Goal: Task Accomplishment & Management: Manage account settings

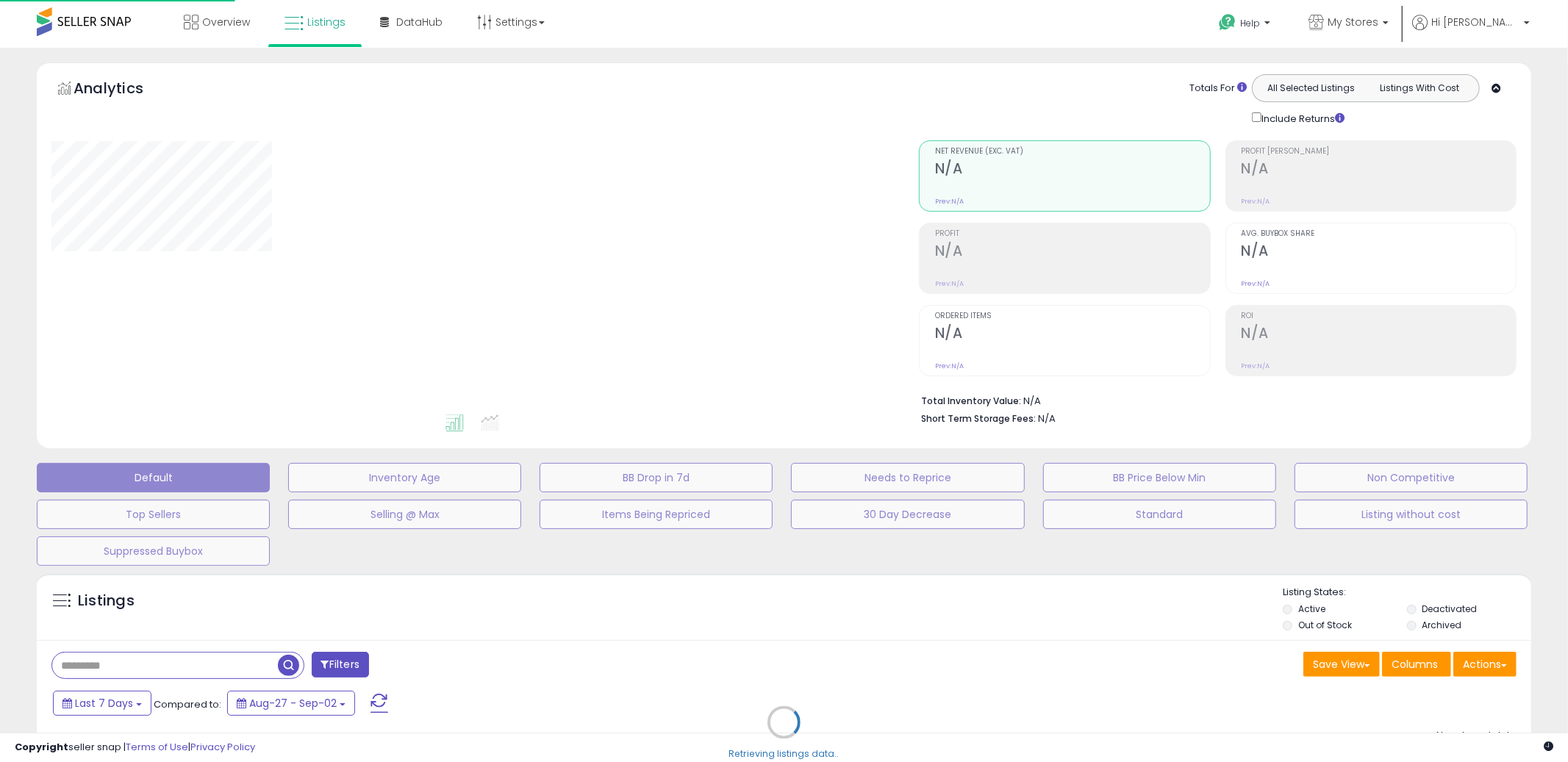
select select "*********"
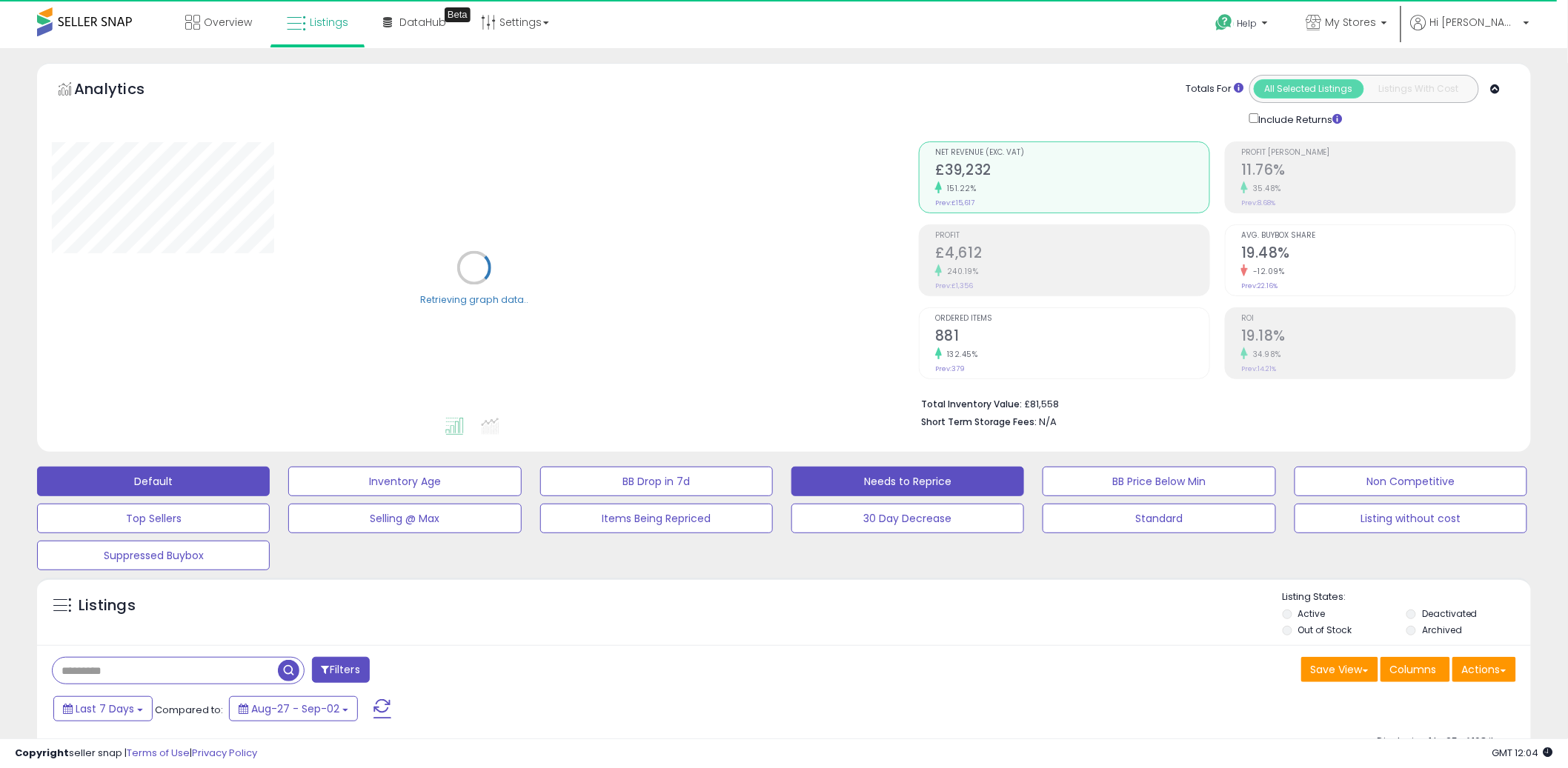
click at [894, 481] on button "Needs to Reprice" at bounding box center [908, 482] width 233 height 30
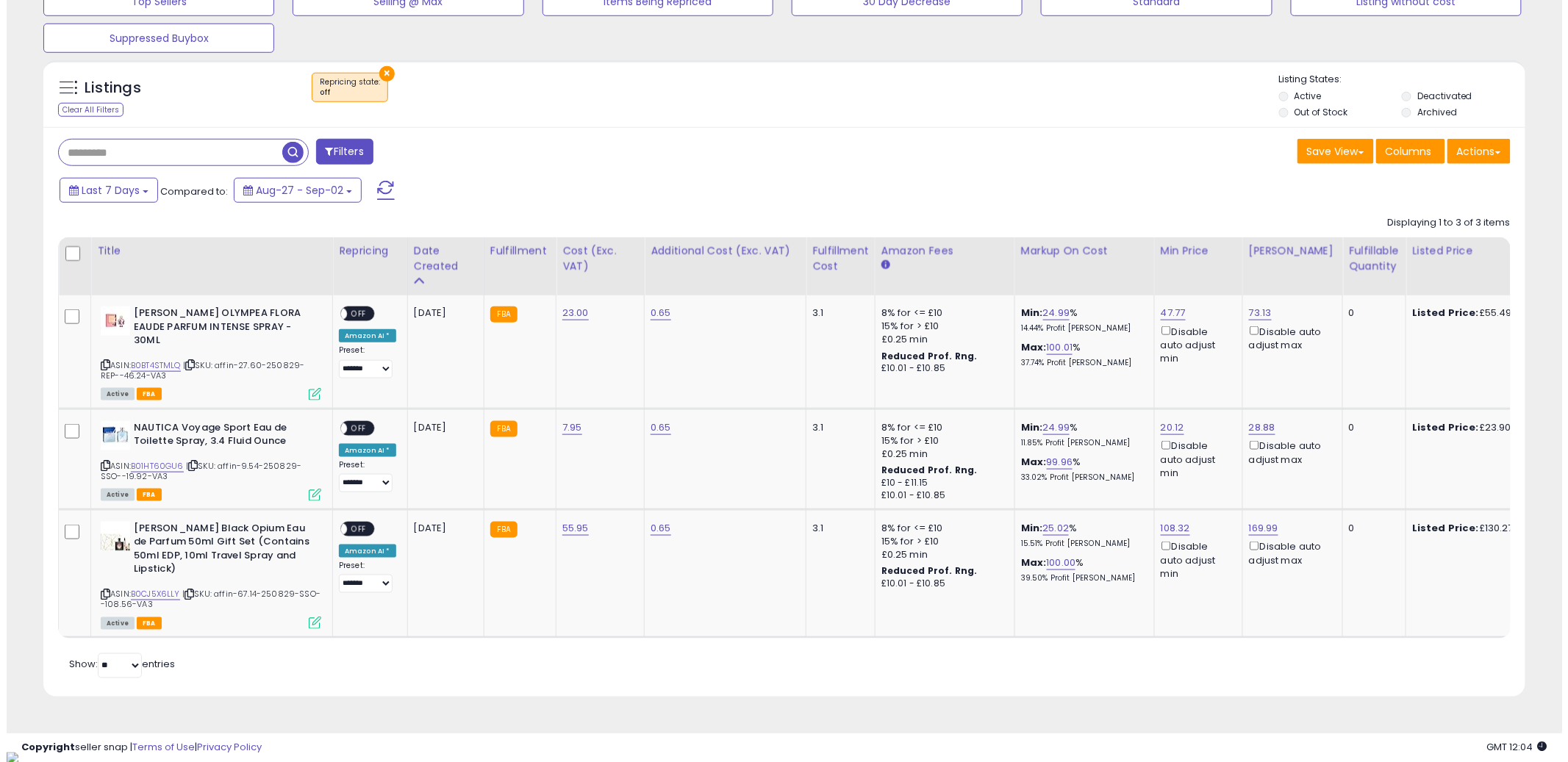
scroll to position [302, 860]
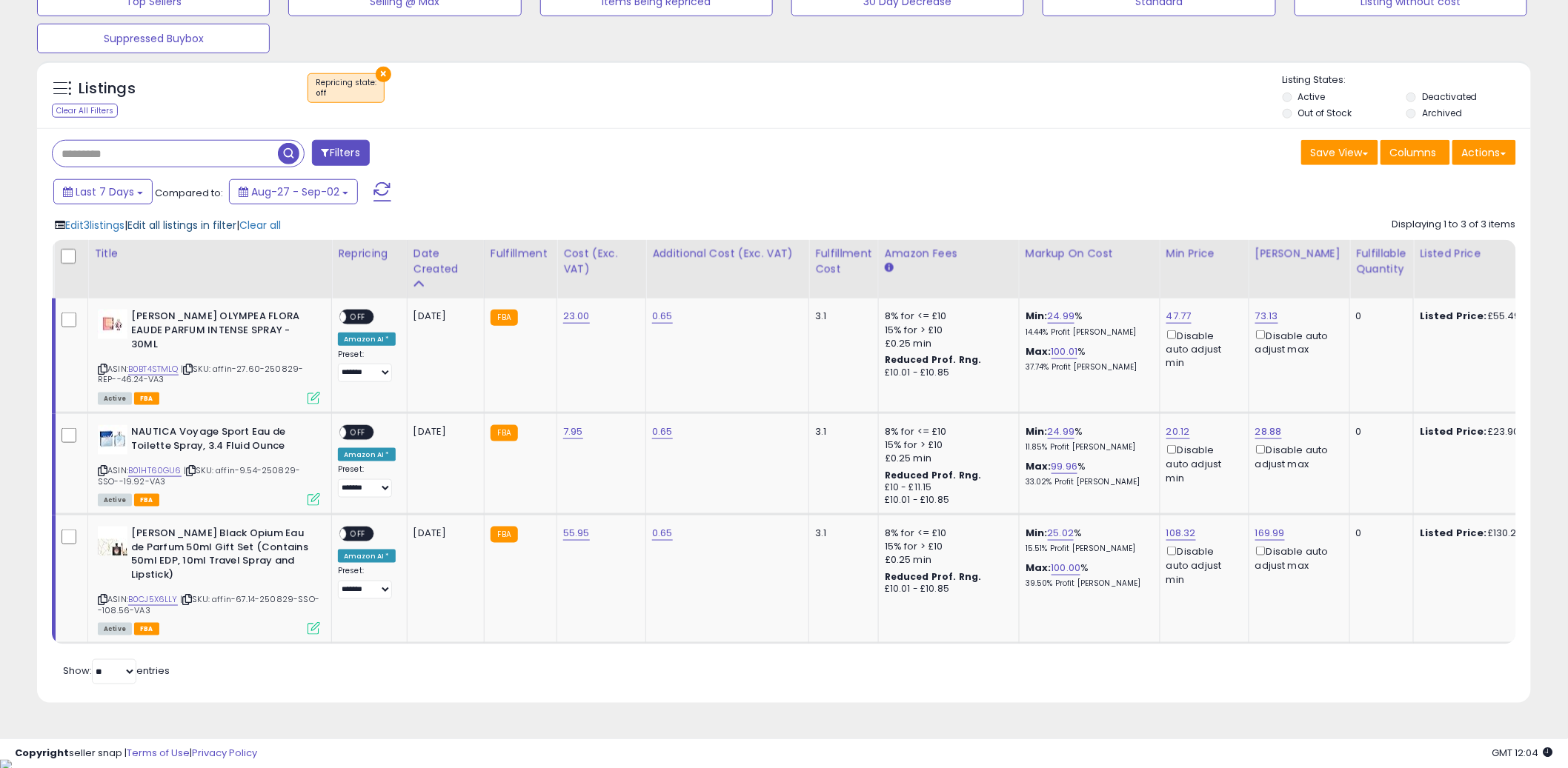
click at [161, 225] on span "Edit all listings in filter" at bounding box center [182, 225] width 109 height 15
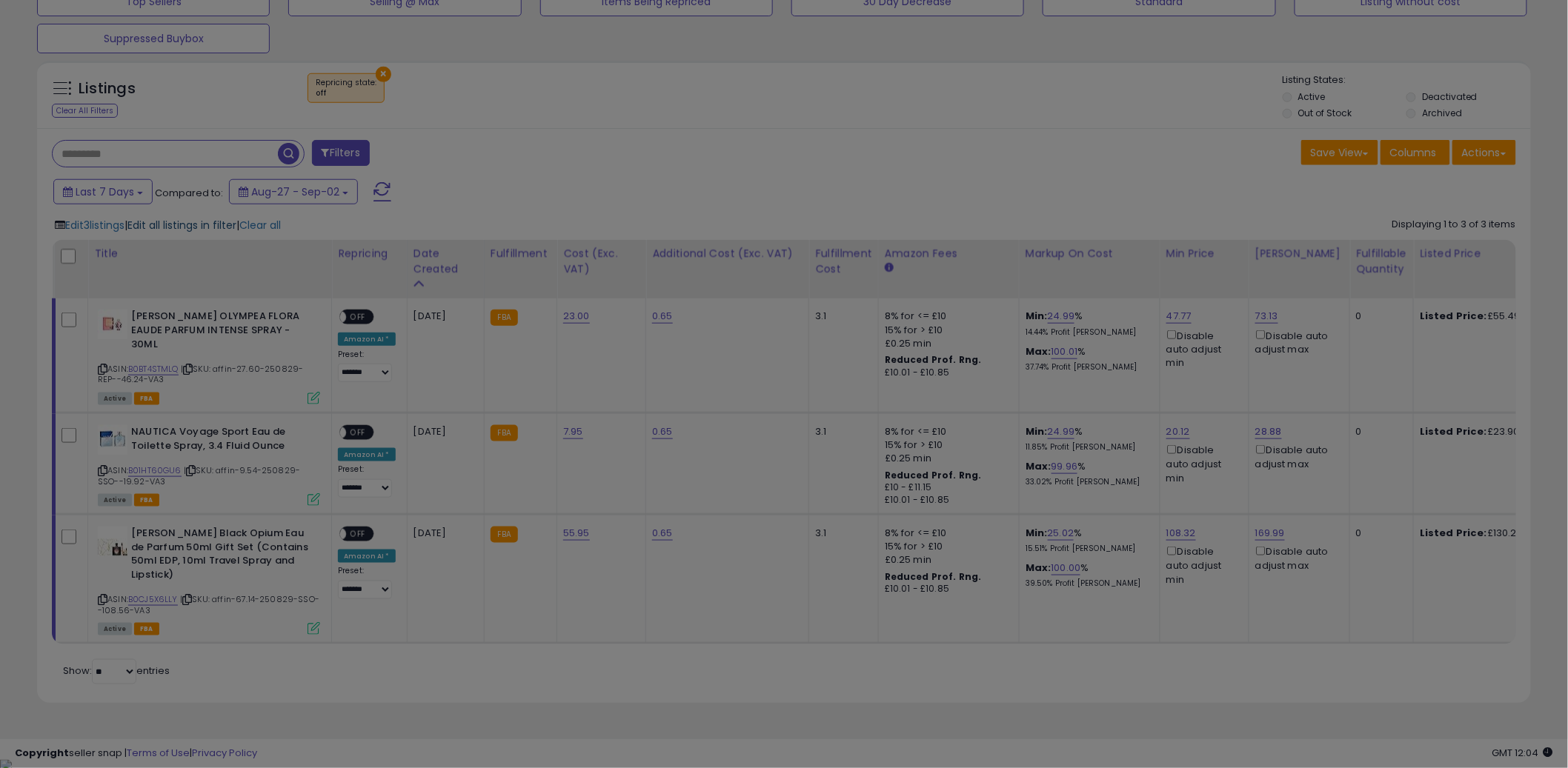
scroll to position [304, 875]
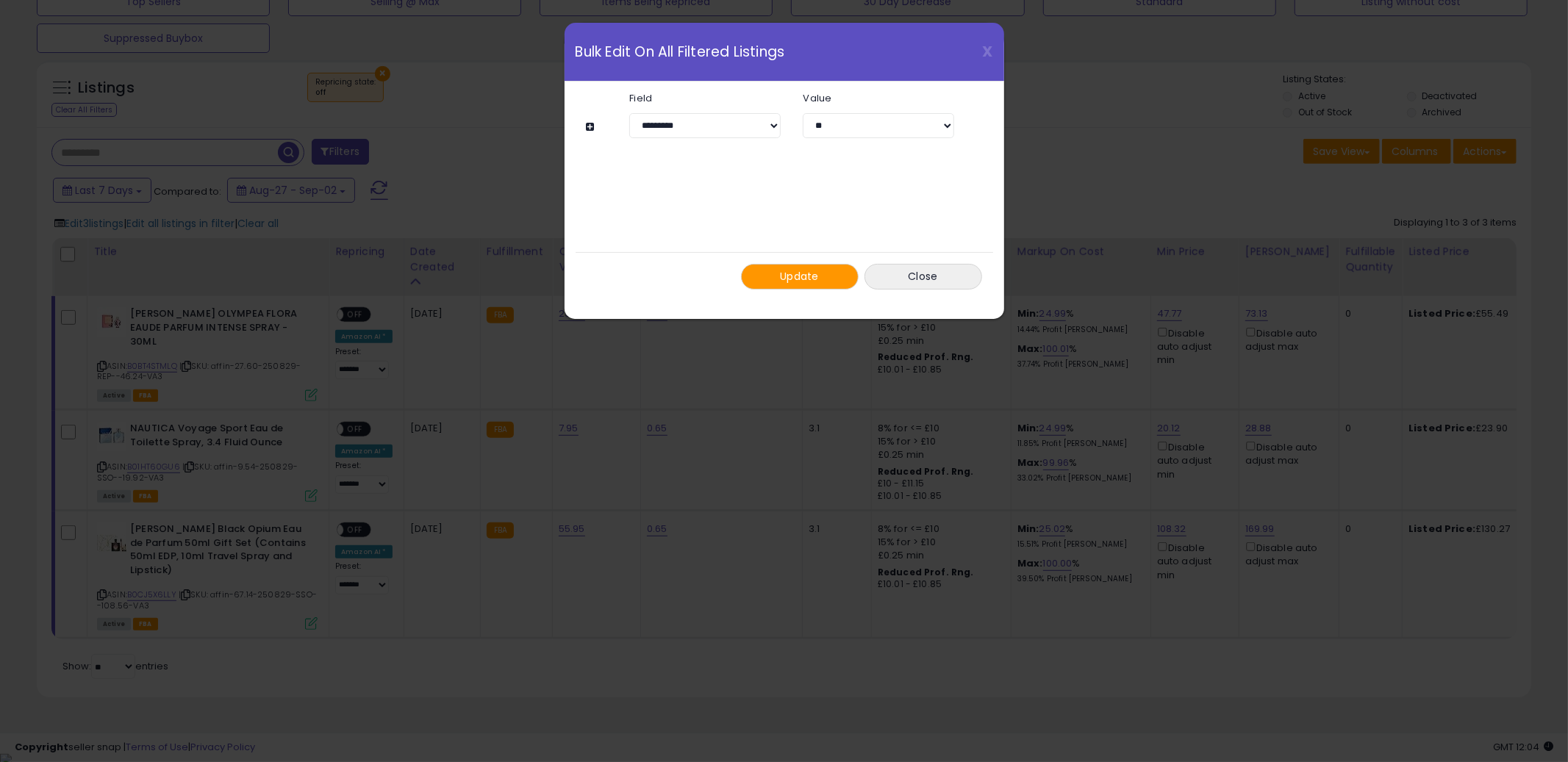
click at [799, 266] on button "Update" at bounding box center [800, 276] width 118 height 26
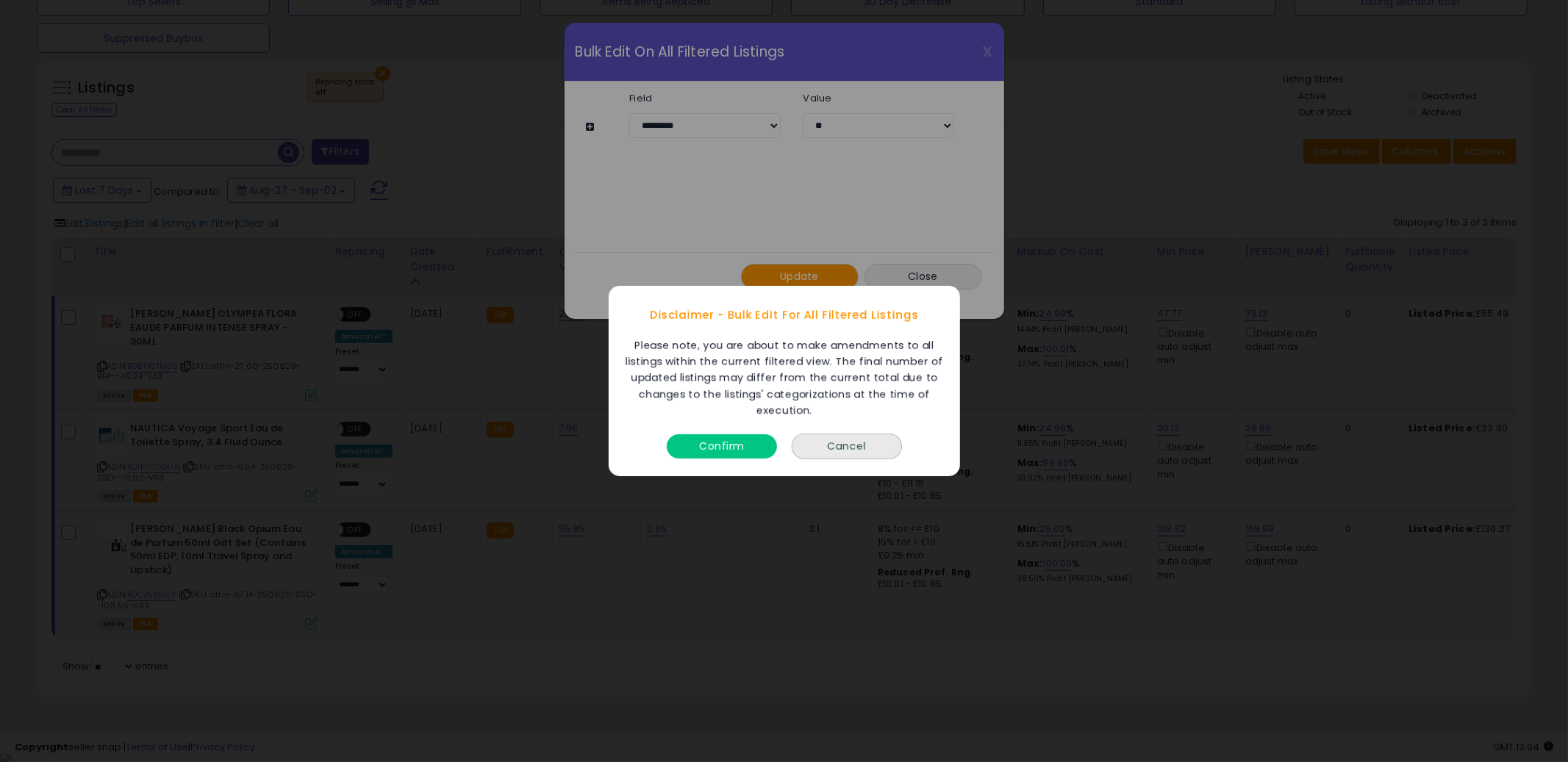
click at [712, 438] on button "Confirm" at bounding box center [722, 446] width 110 height 25
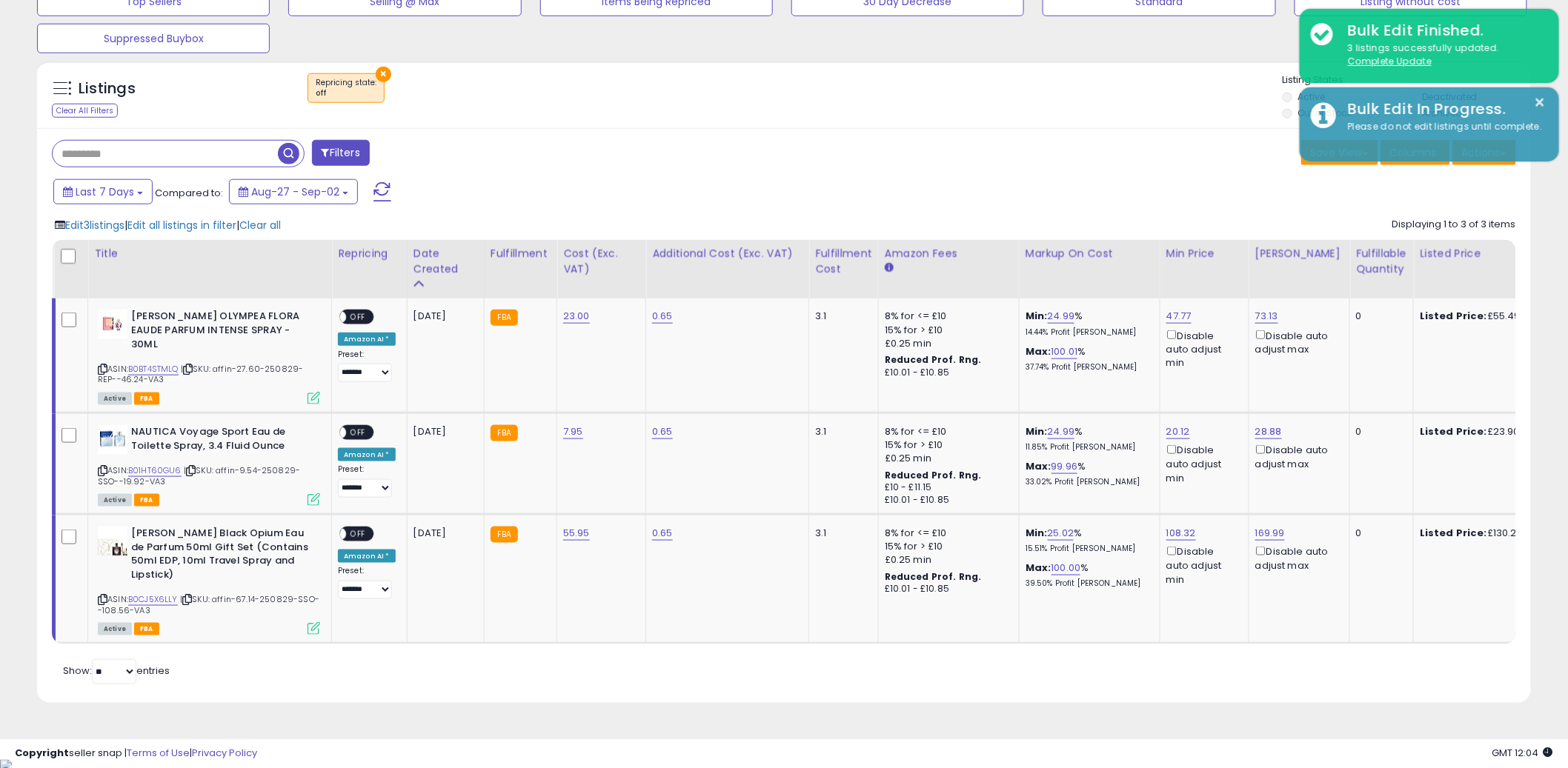
scroll to position [740605, 740176]
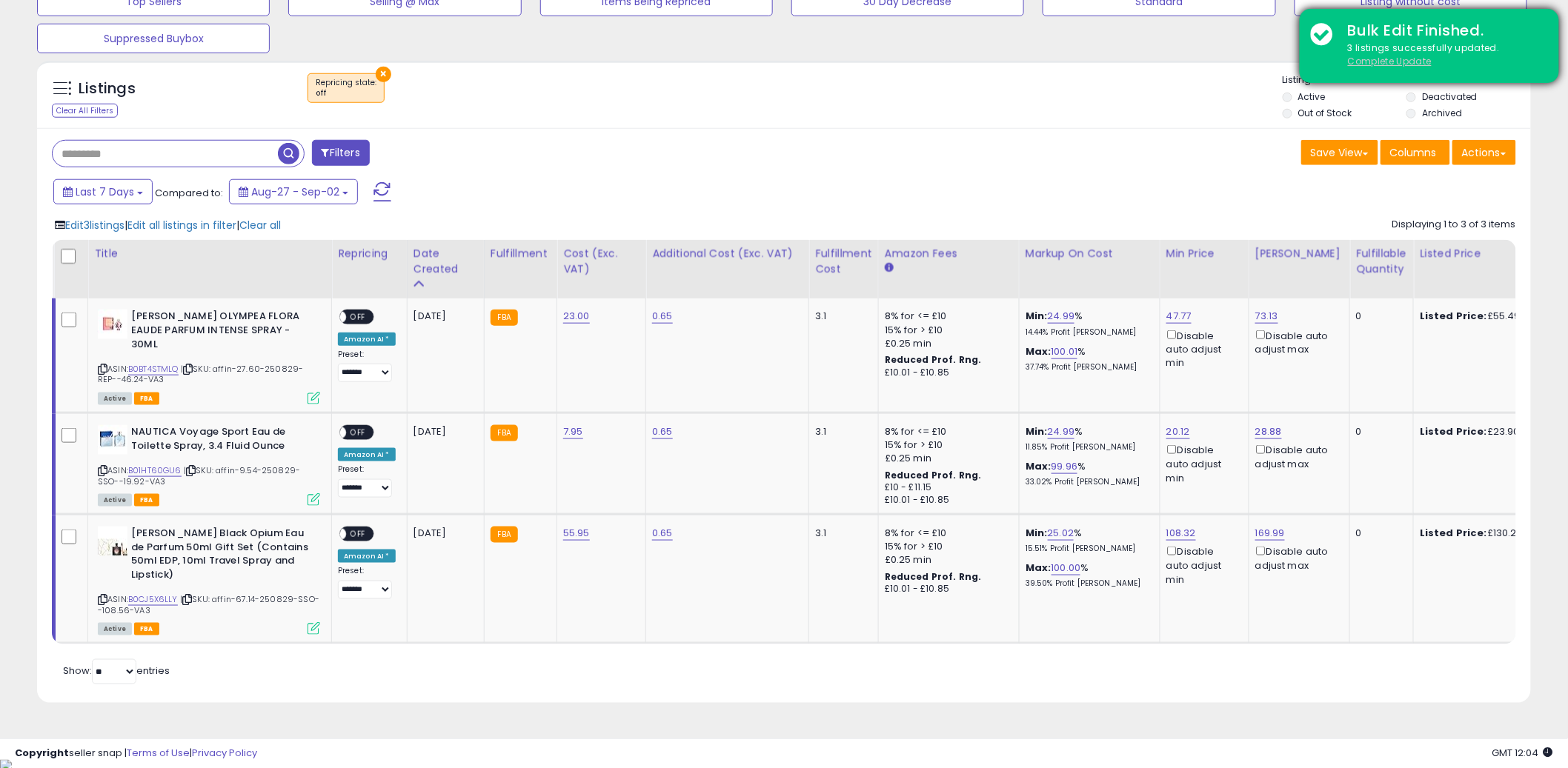
click at [1372, 61] on u "Complete Update" at bounding box center [1390, 60] width 83 height 13
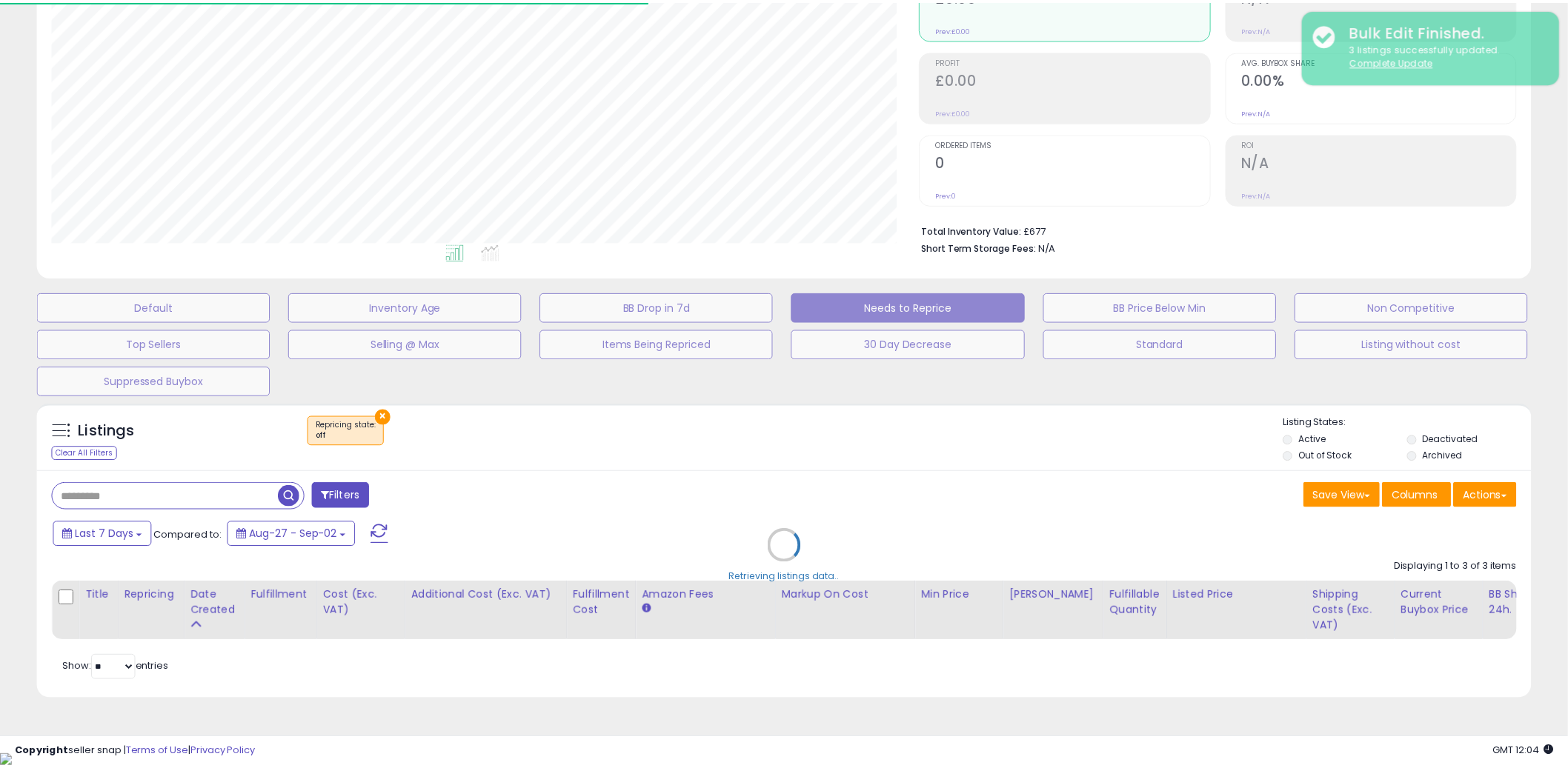
scroll to position [304, 867]
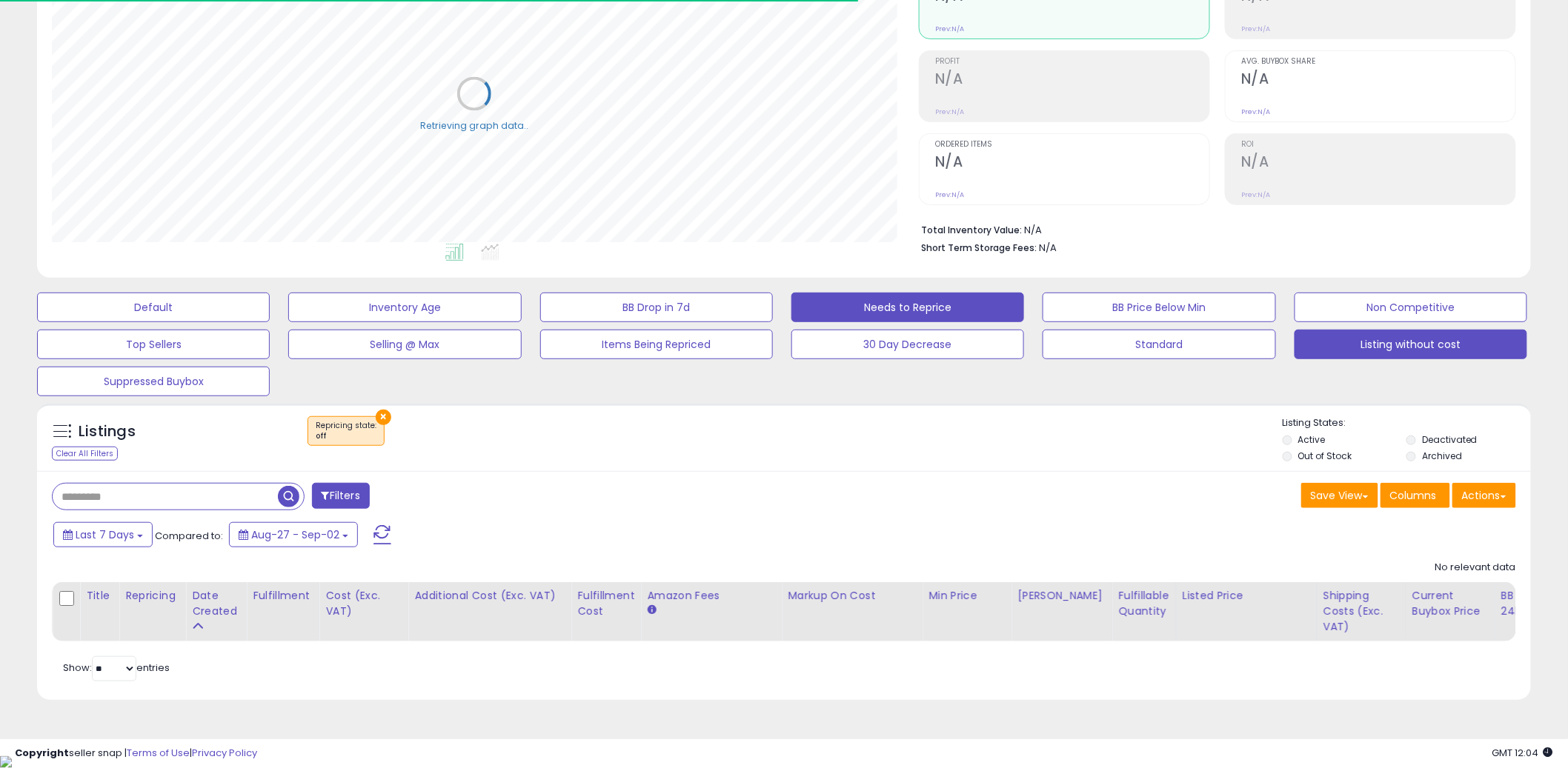
click at [1382, 357] on button "Listing without cost" at bounding box center [1410, 345] width 233 height 30
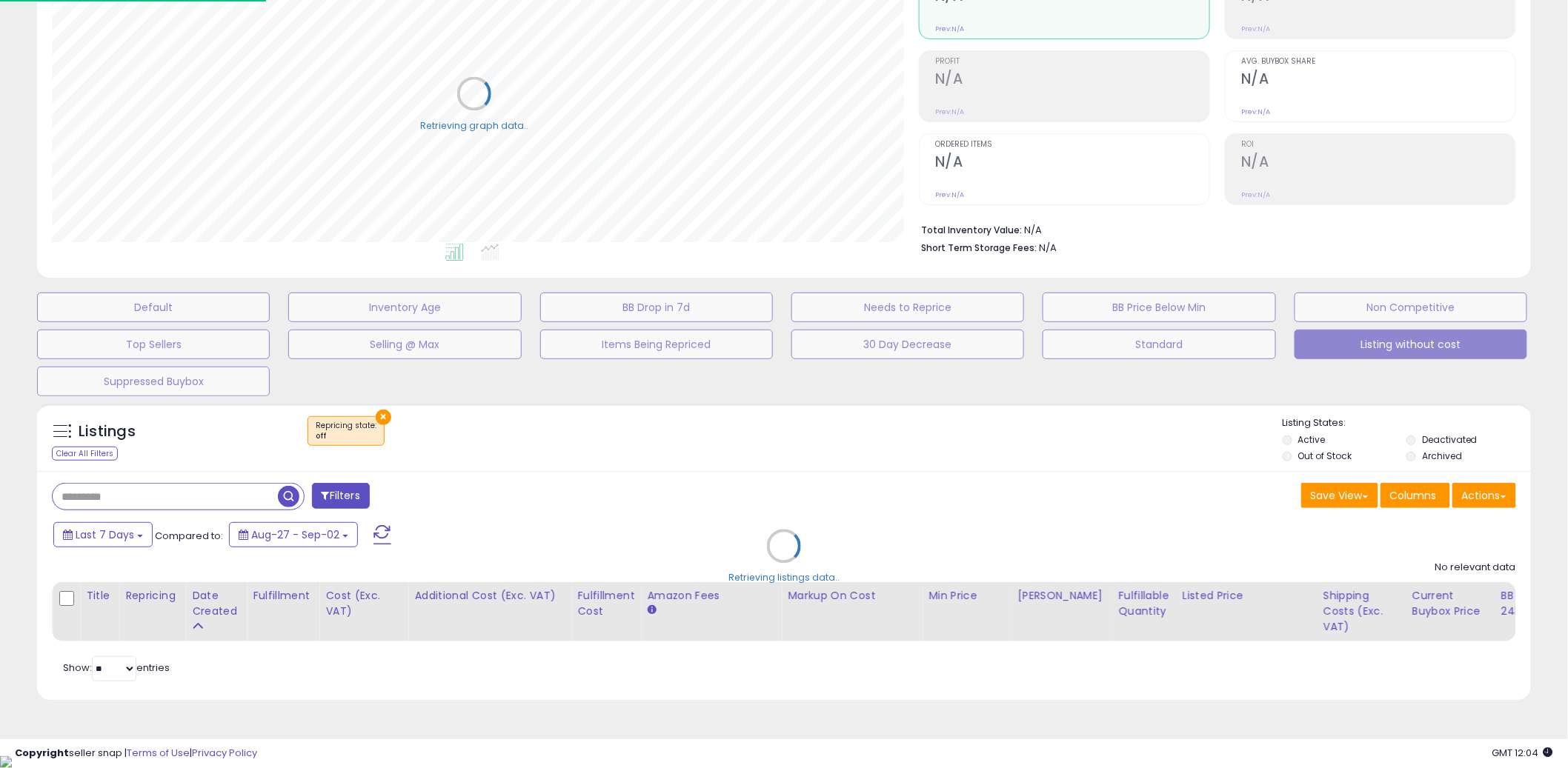
scroll to position [304, 875]
select select "**"
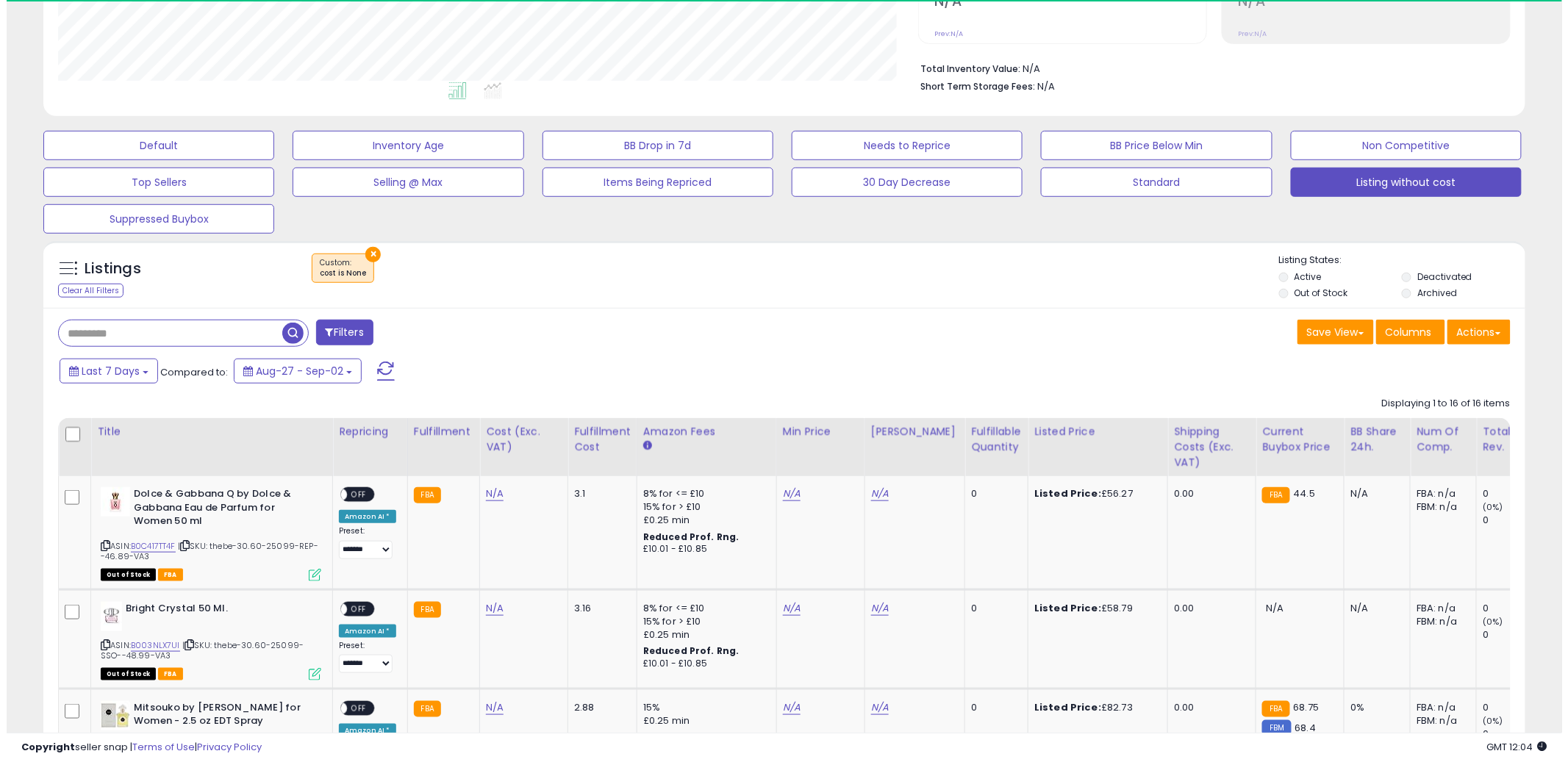
scroll to position [302, 860]
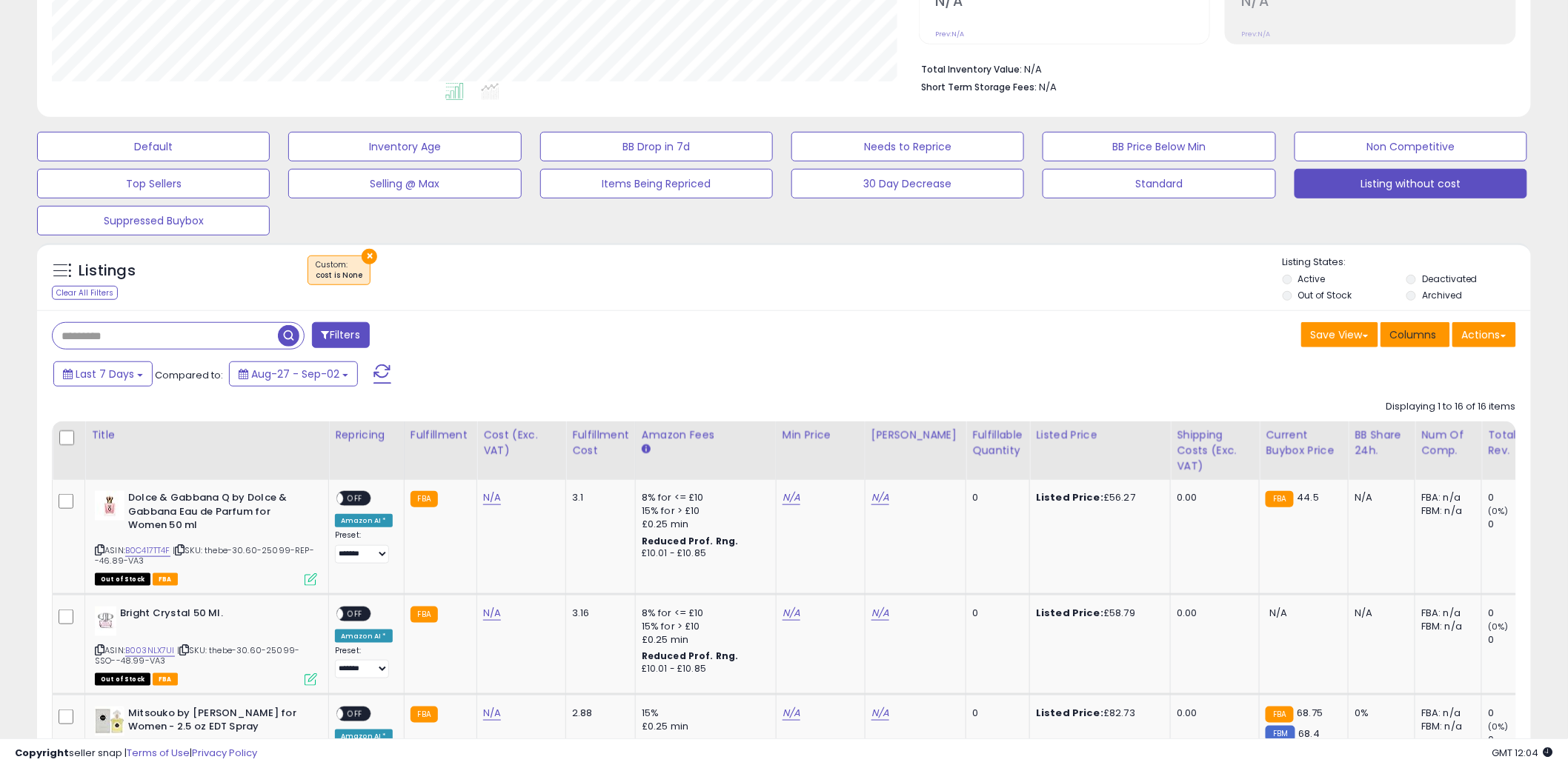
click at [1443, 330] on button "Columns" at bounding box center [1415, 334] width 69 height 25
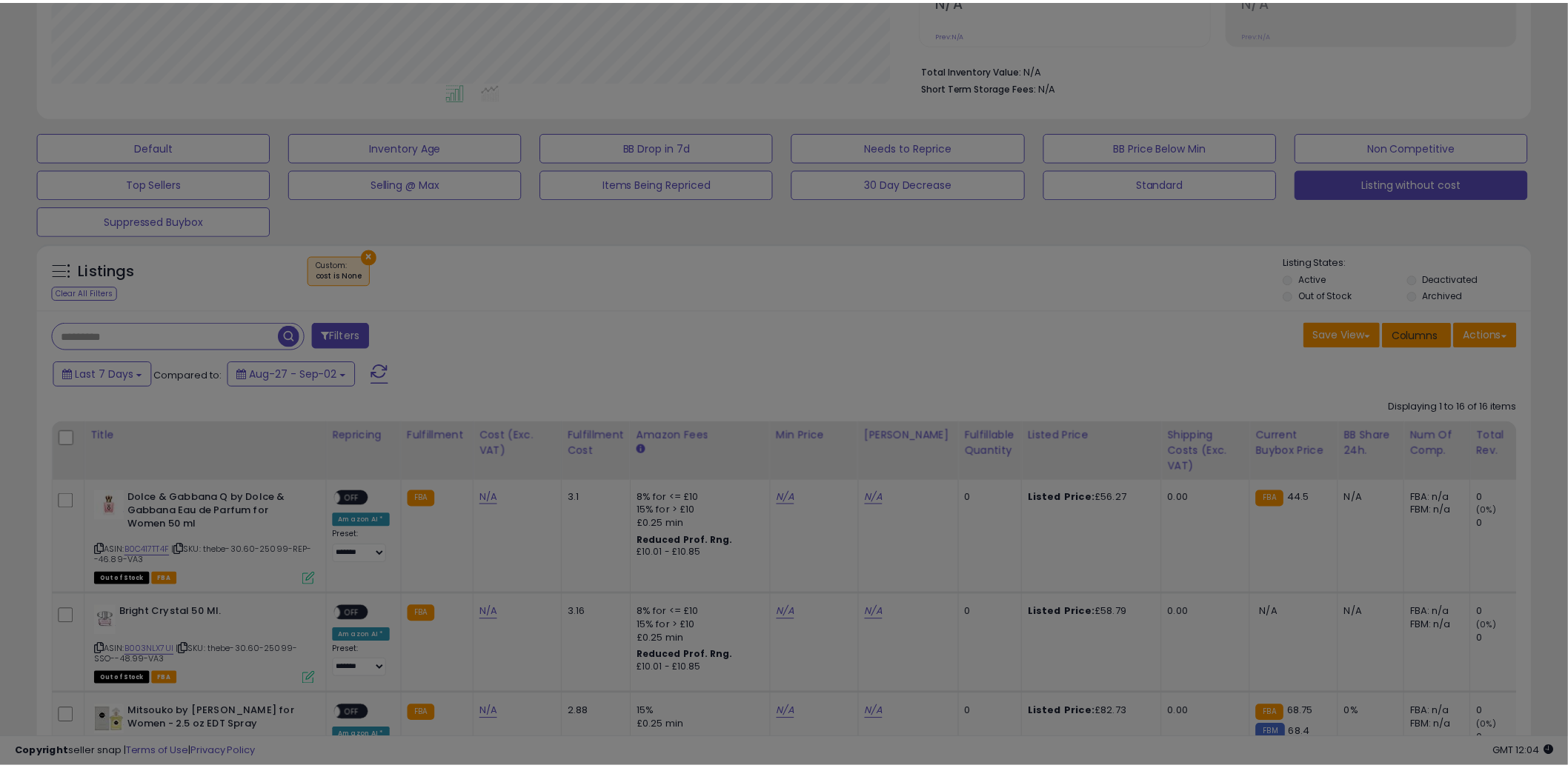
scroll to position [304, 875]
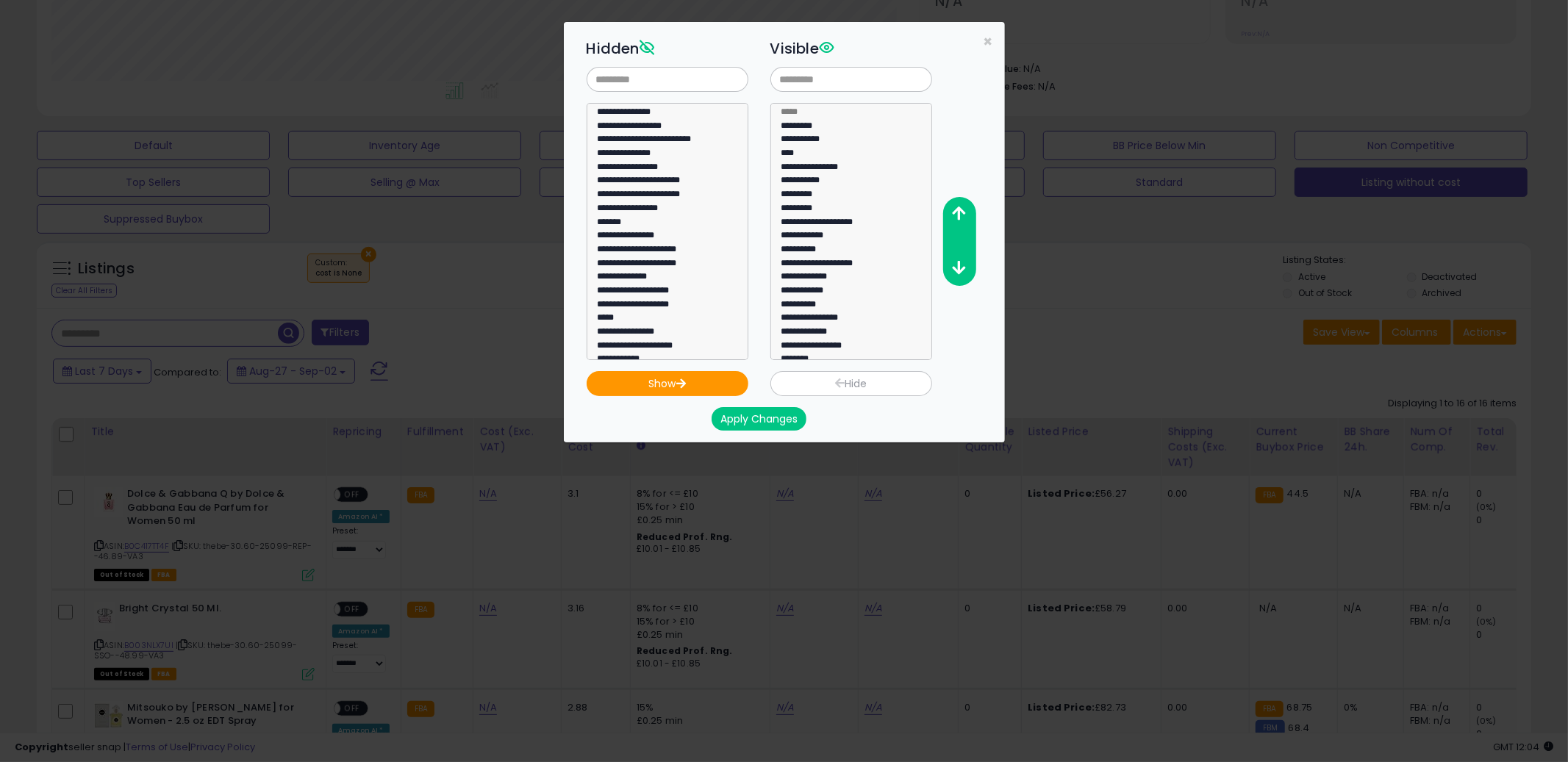
click at [1124, 351] on div "**********" at bounding box center [784, 381] width 1568 height 762
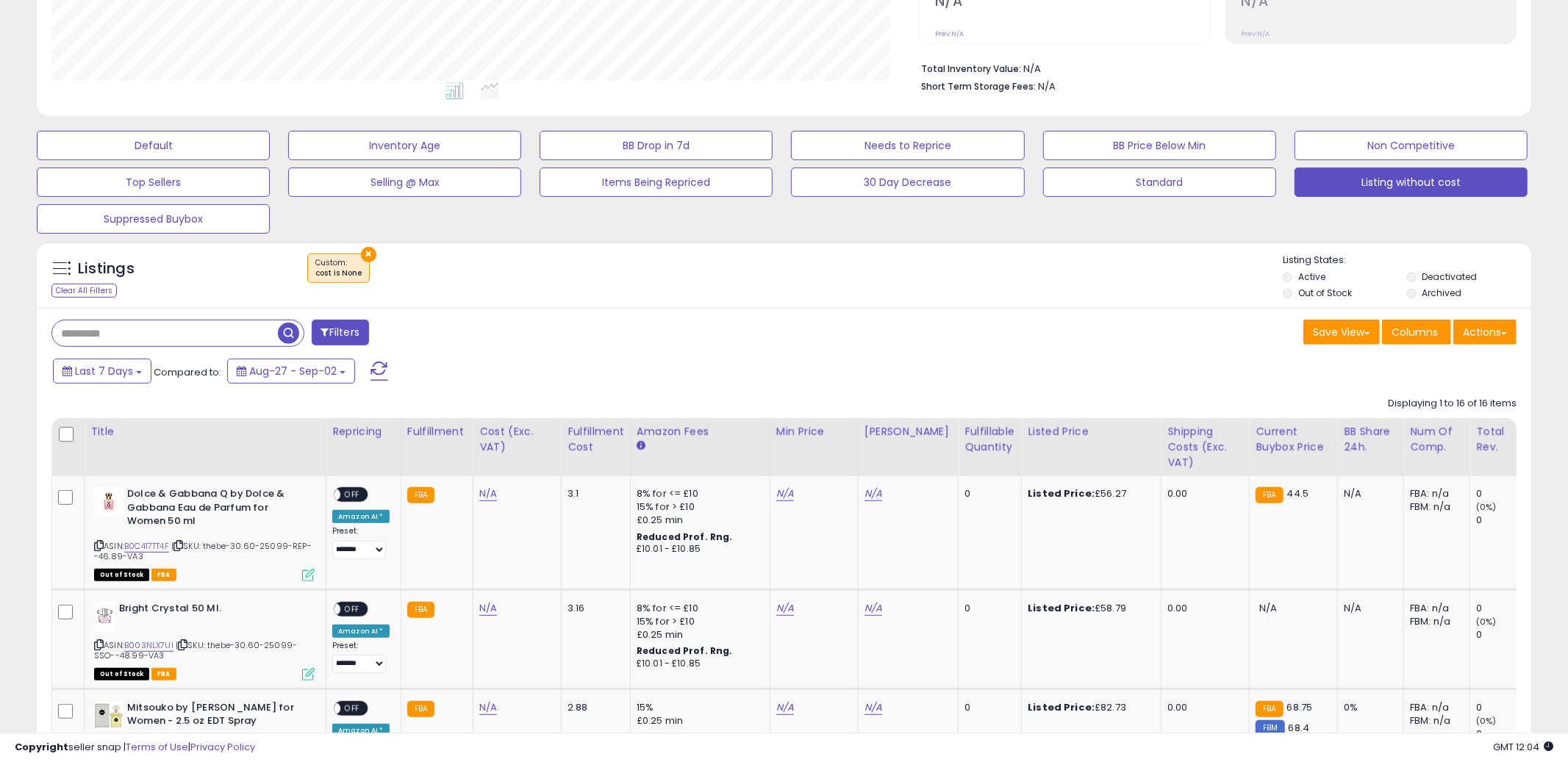
scroll to position [734819, 734143]
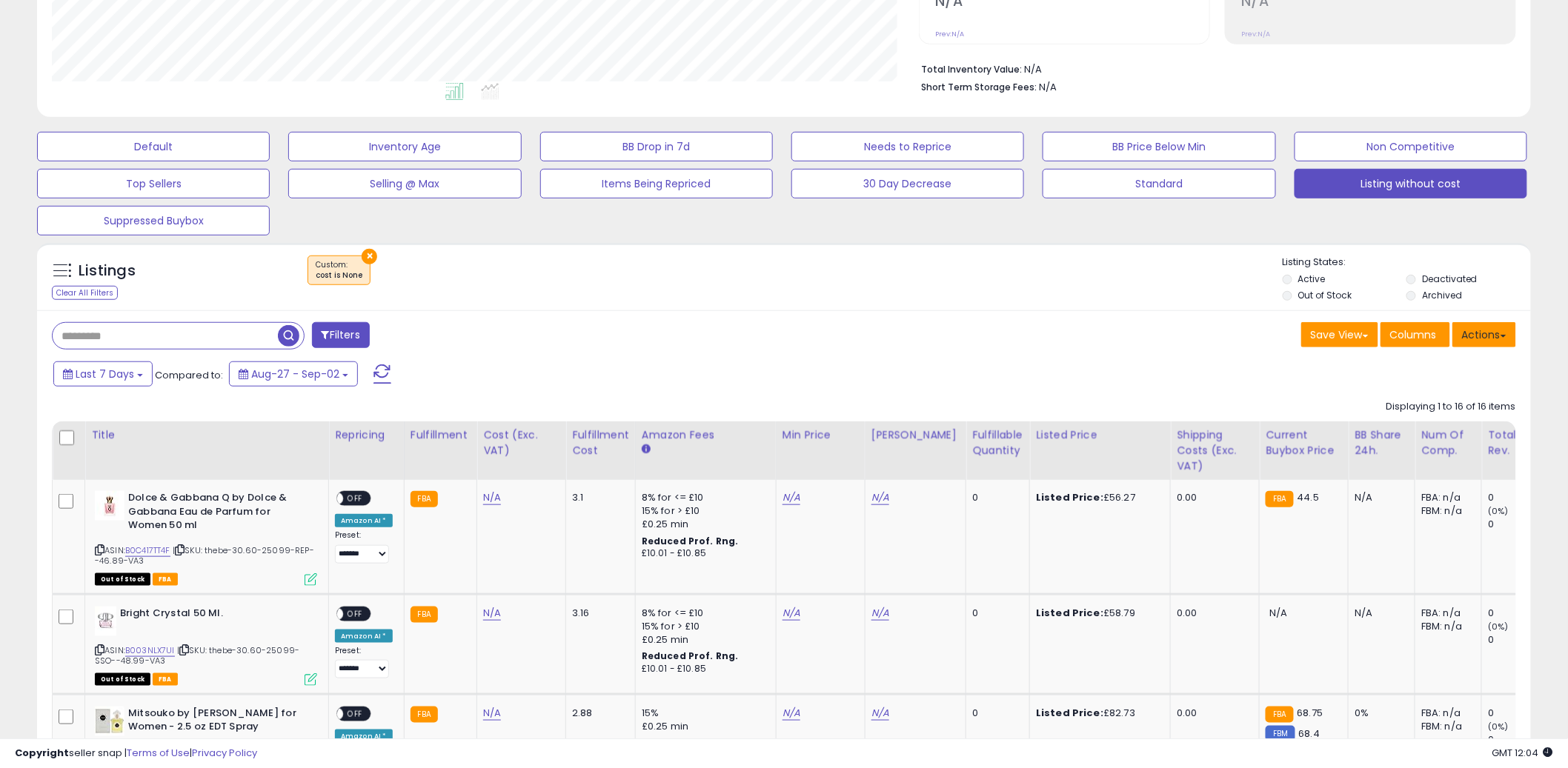
click at [1515, 339] on button "Actions" at bounding box center [1484, 334] width 63 height 25
click at [1420, 432] on link "Export All Columns" at bounding box center [1424, 429] width 163 height 23
click at [1490, 334] on button "Actions" at bounding box center [1484, 334] width 63 height 25
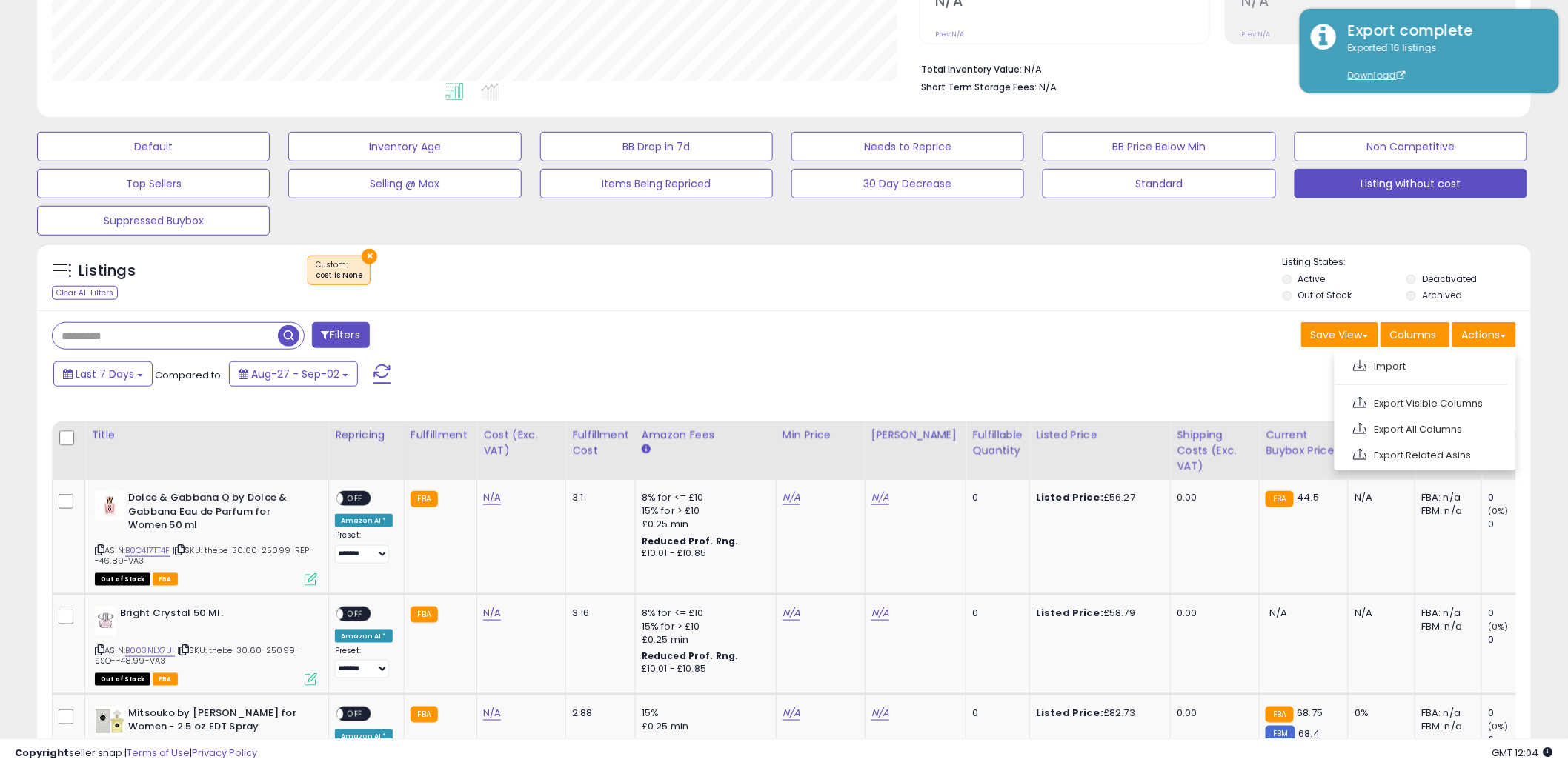
drag, startPoint x: 1503, startPoint y: 330, endPoint x: 1473, endPoint y: 342, distance: 32.3
click at [1503, 331] on button "Actions" at bounding box center [1484, 334] width 63 height 25
click at [1388, 368] on link "Import" at bounding box center [1424, 366] width 163 height 23
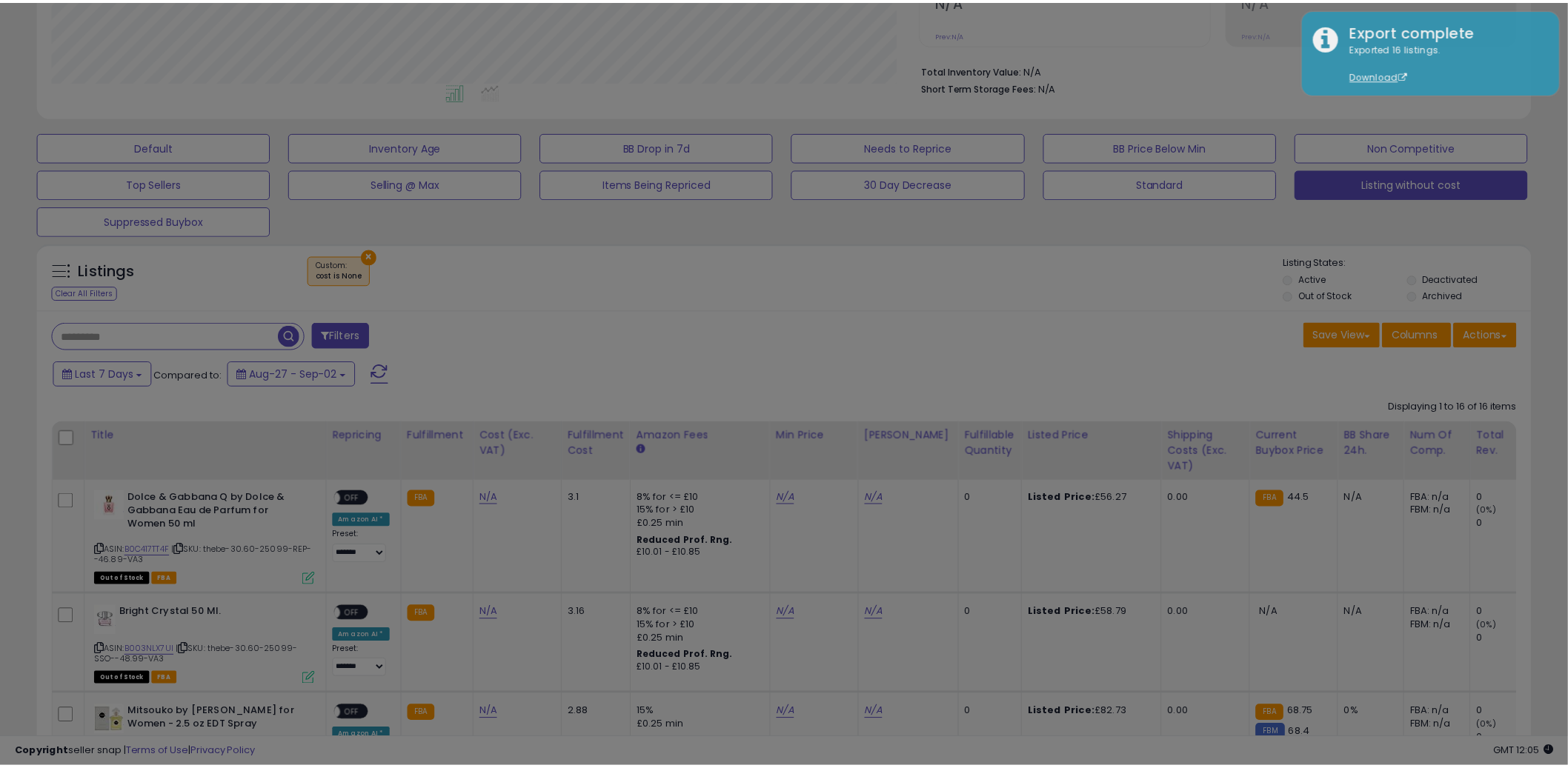
scroll to position [304, 875]
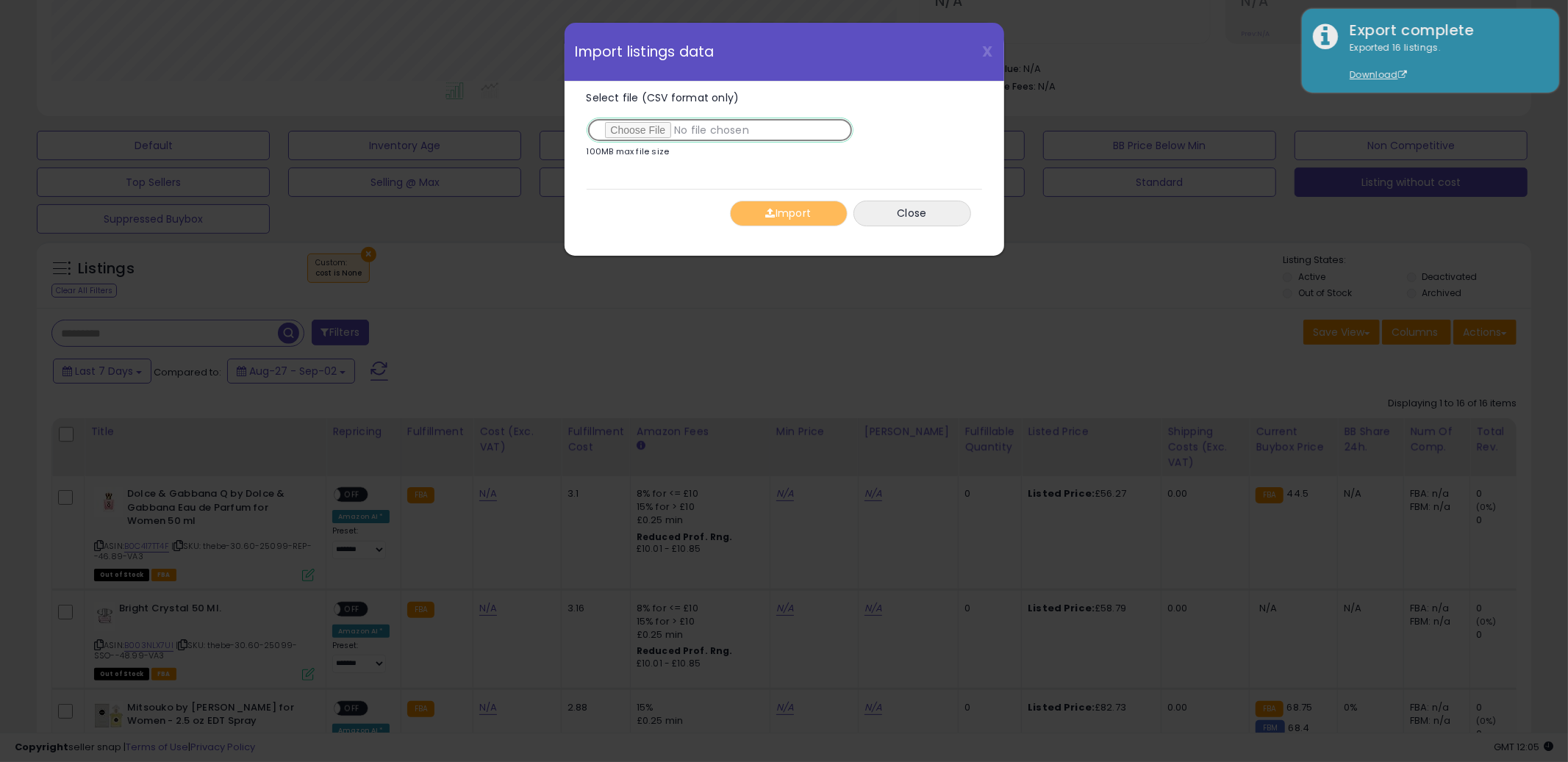
click at [631, 129] on input "Select file (CSV format only)" at bounding box center [720, 130] width 266 height 25
type input "**********"
click at [806, 226] on button "Import" at bounding box center [788, 213] width 118 height 26
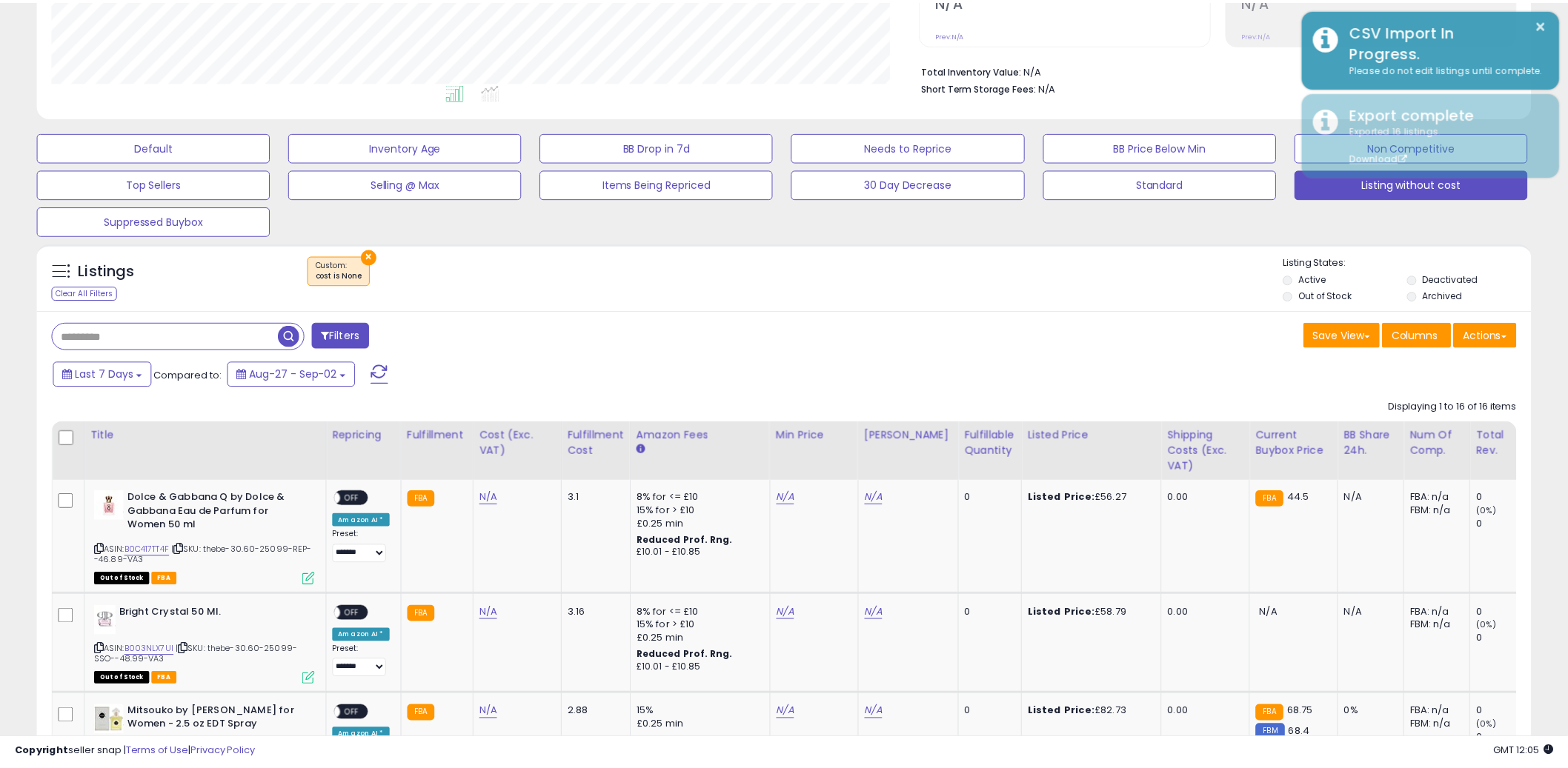
scroll to position [740605, 740176]
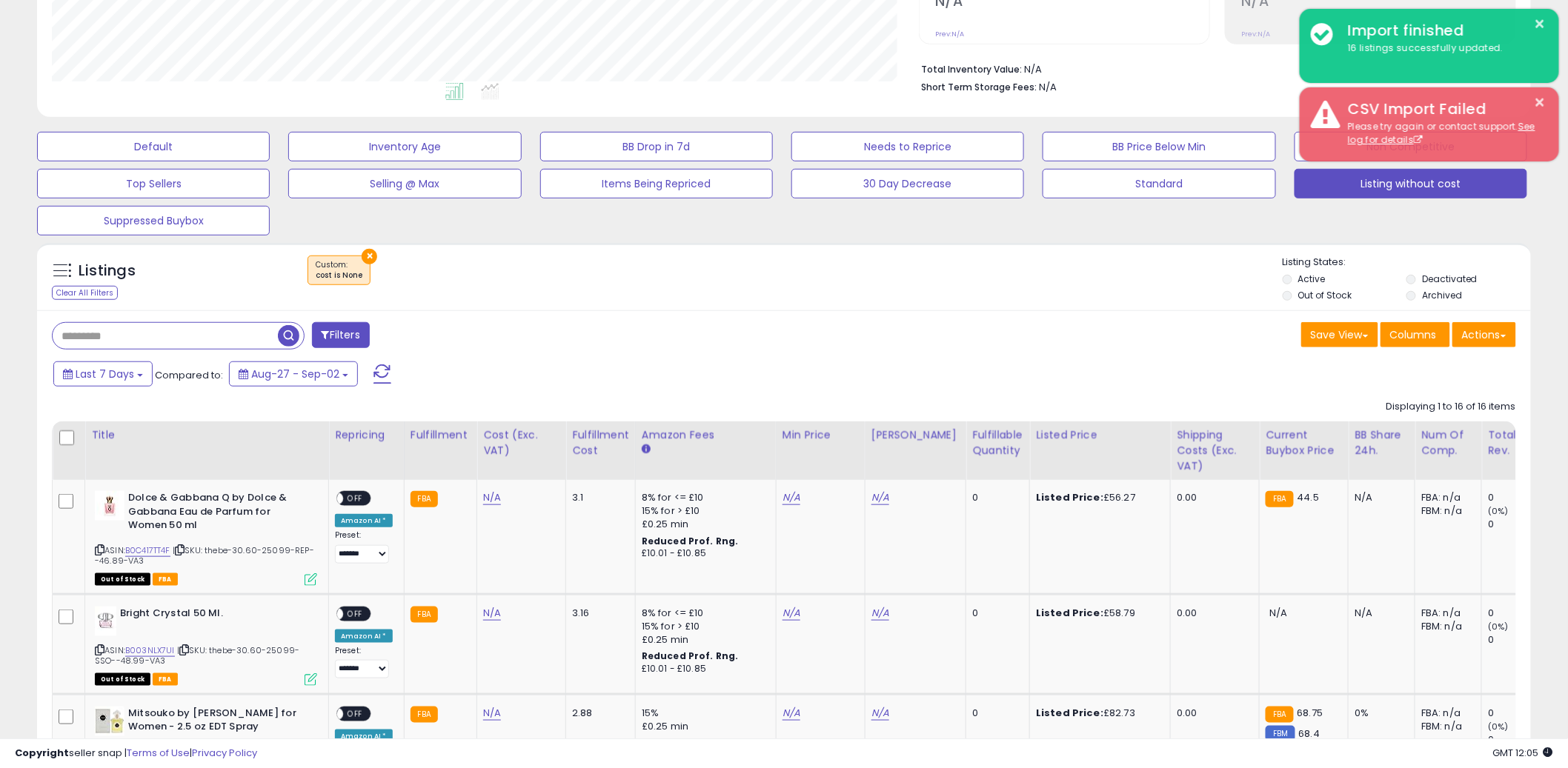
click at [1159, 245] on div "Listings Clear All Filters × cost is None Active" at bounding box center [783, 276] width 1494 height 68
click at [1390, 175] on button "Listing without cost" at bounding box center [1410, 183] width 233 height 30
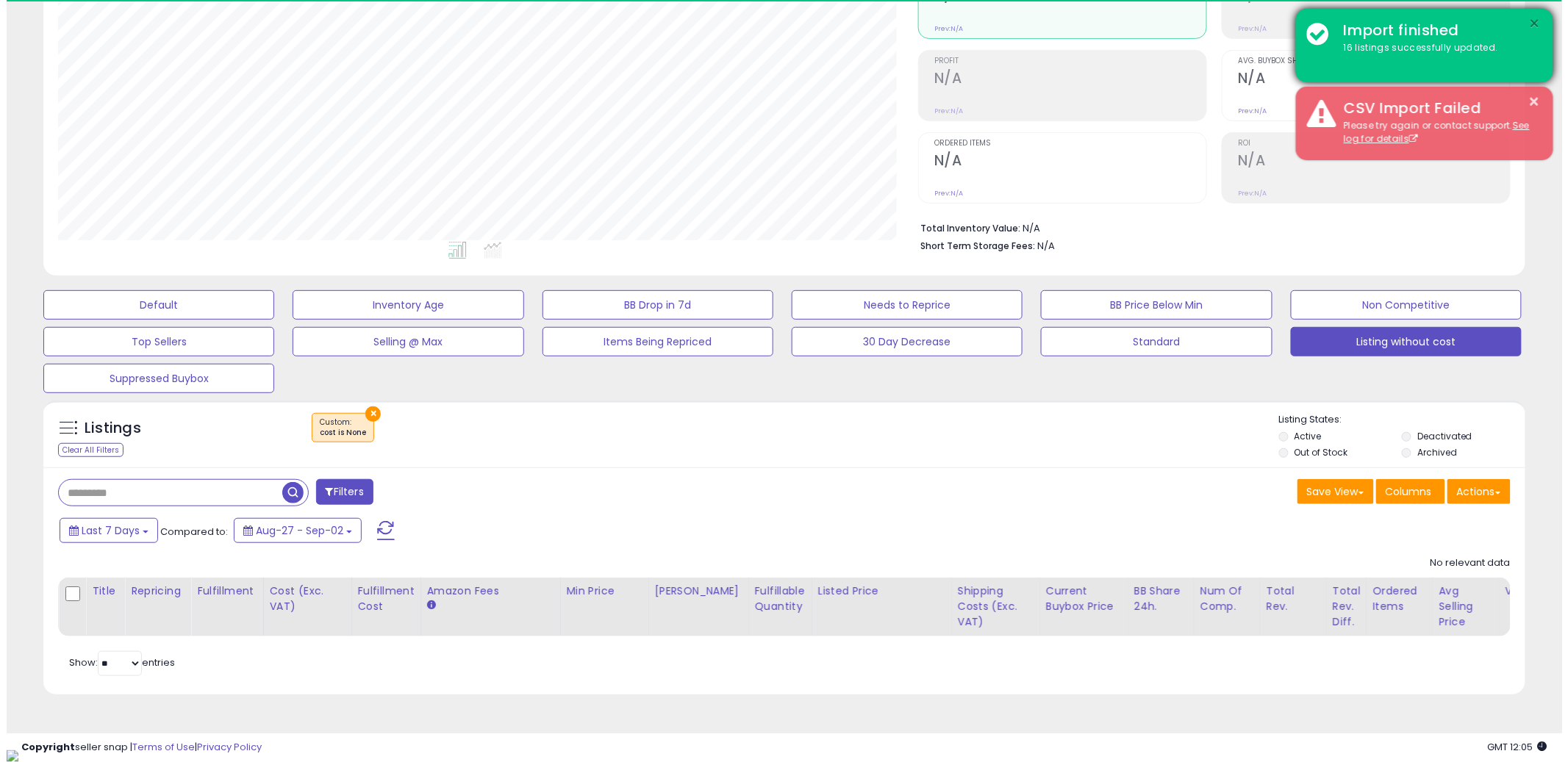
scroll to position [302, 860]
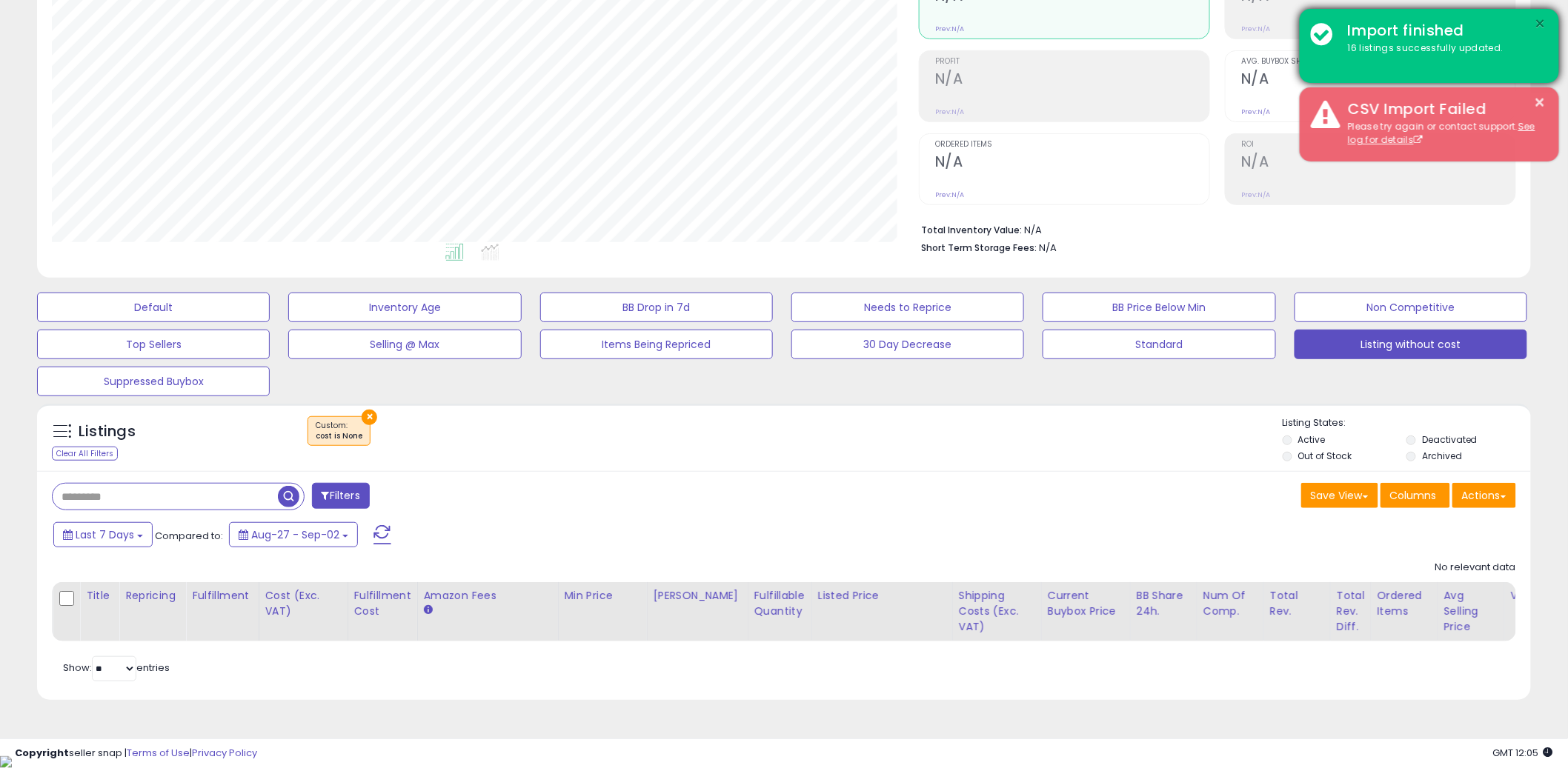
click at [1539, 16] on button "×" at bounding box center [1540, 24] width 12 height 19
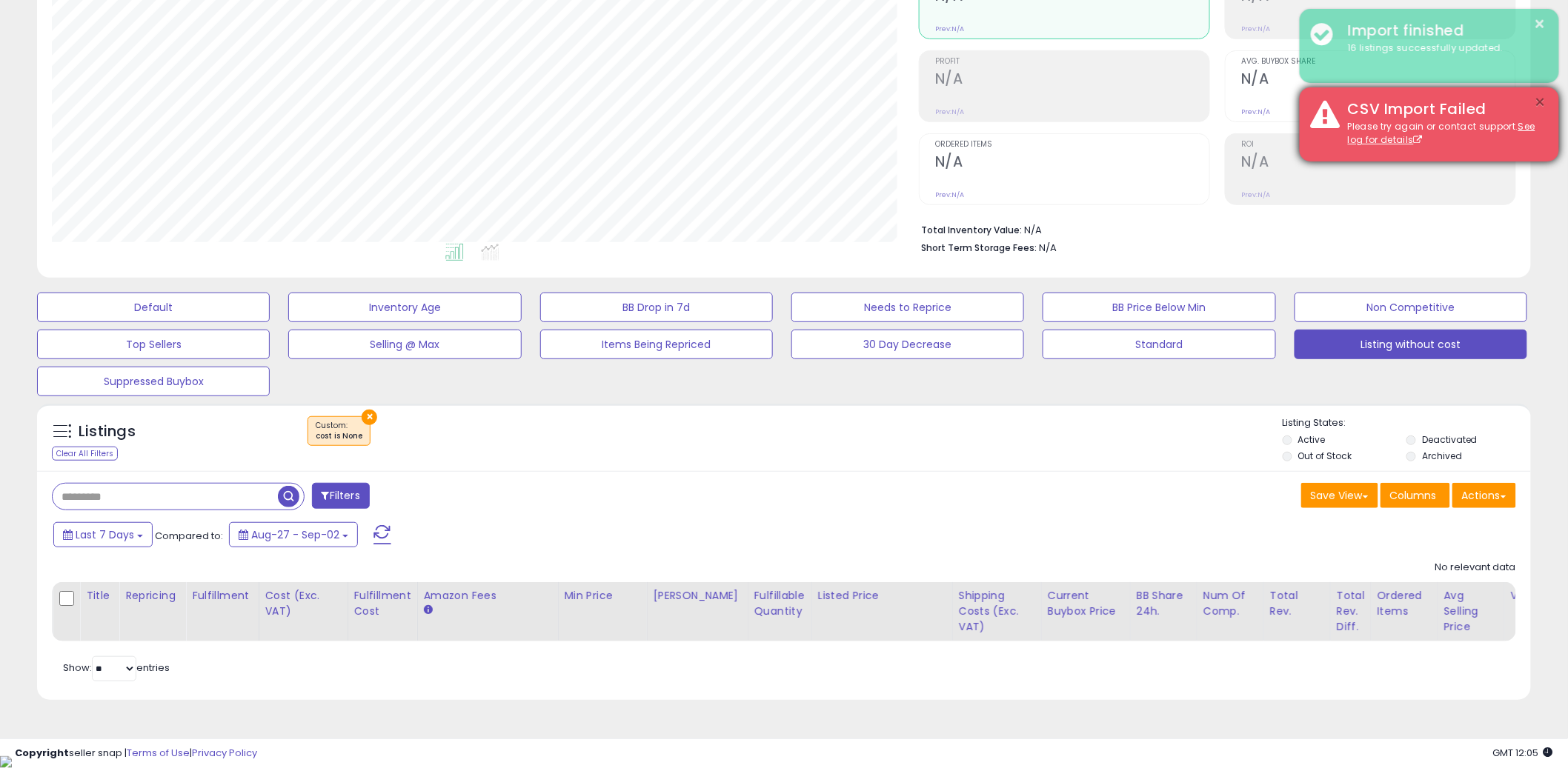
click at [1541, 104] on button "×" at bounding box center [1540, 102] width 12 height 19
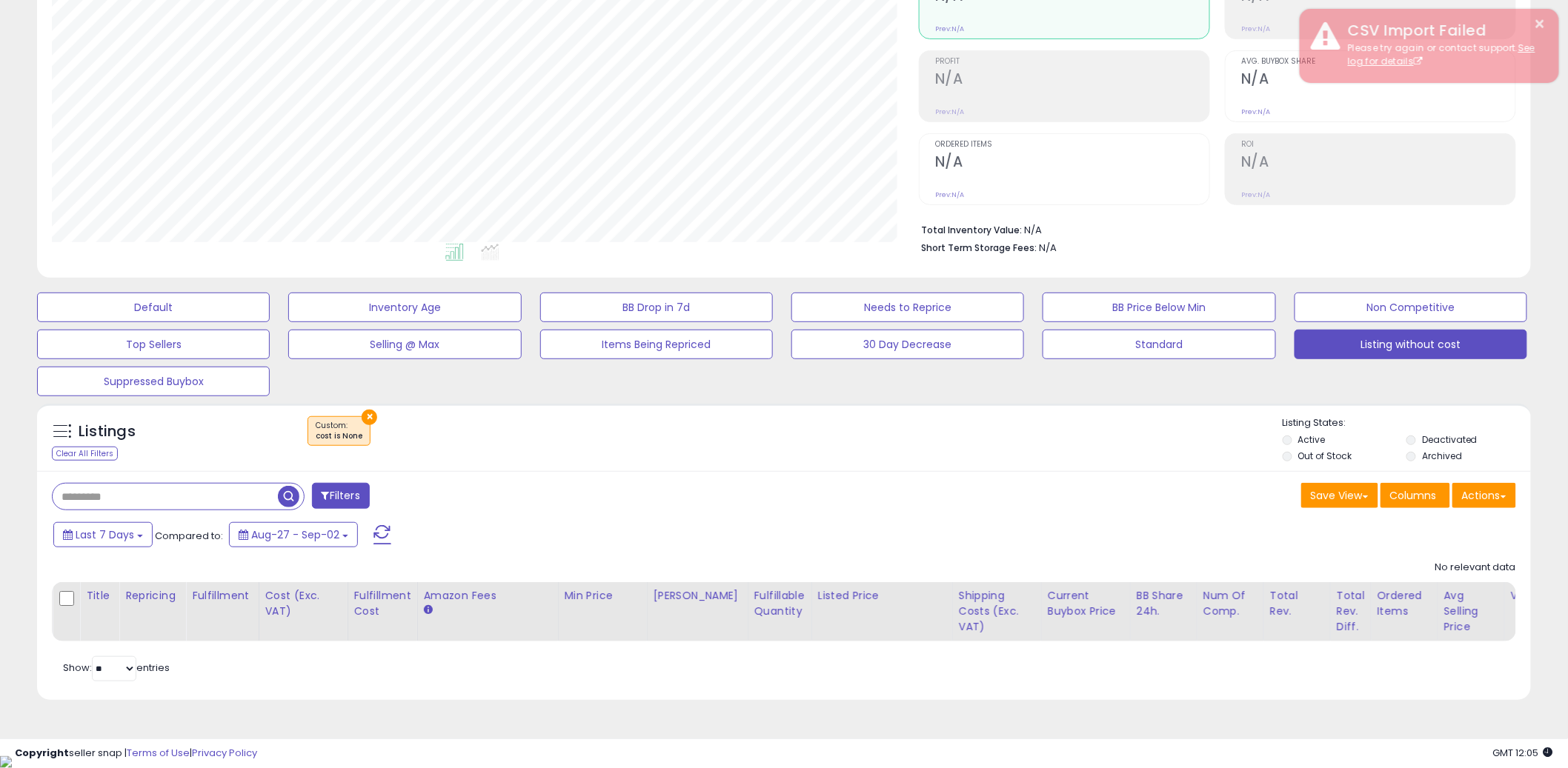
click at [948, 282] on div "Analytics Totals For All Selected Listings Listings With Cost Include Returns" at bounding box center [784, 87] width 1516 height 396
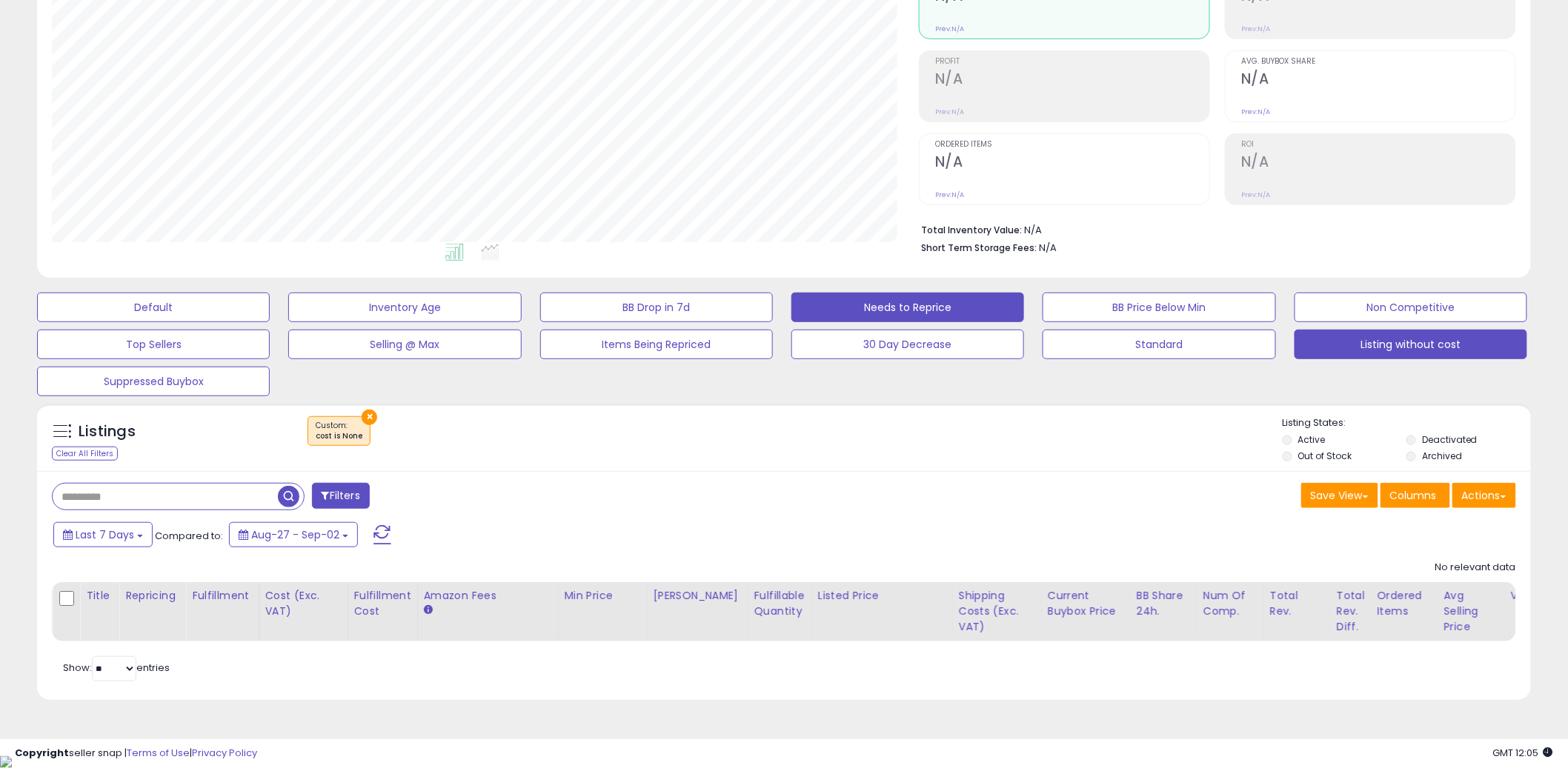
click at [960, 298] on button "Needs to Reprice" at bounding box center [908, 307] width 233 height 30
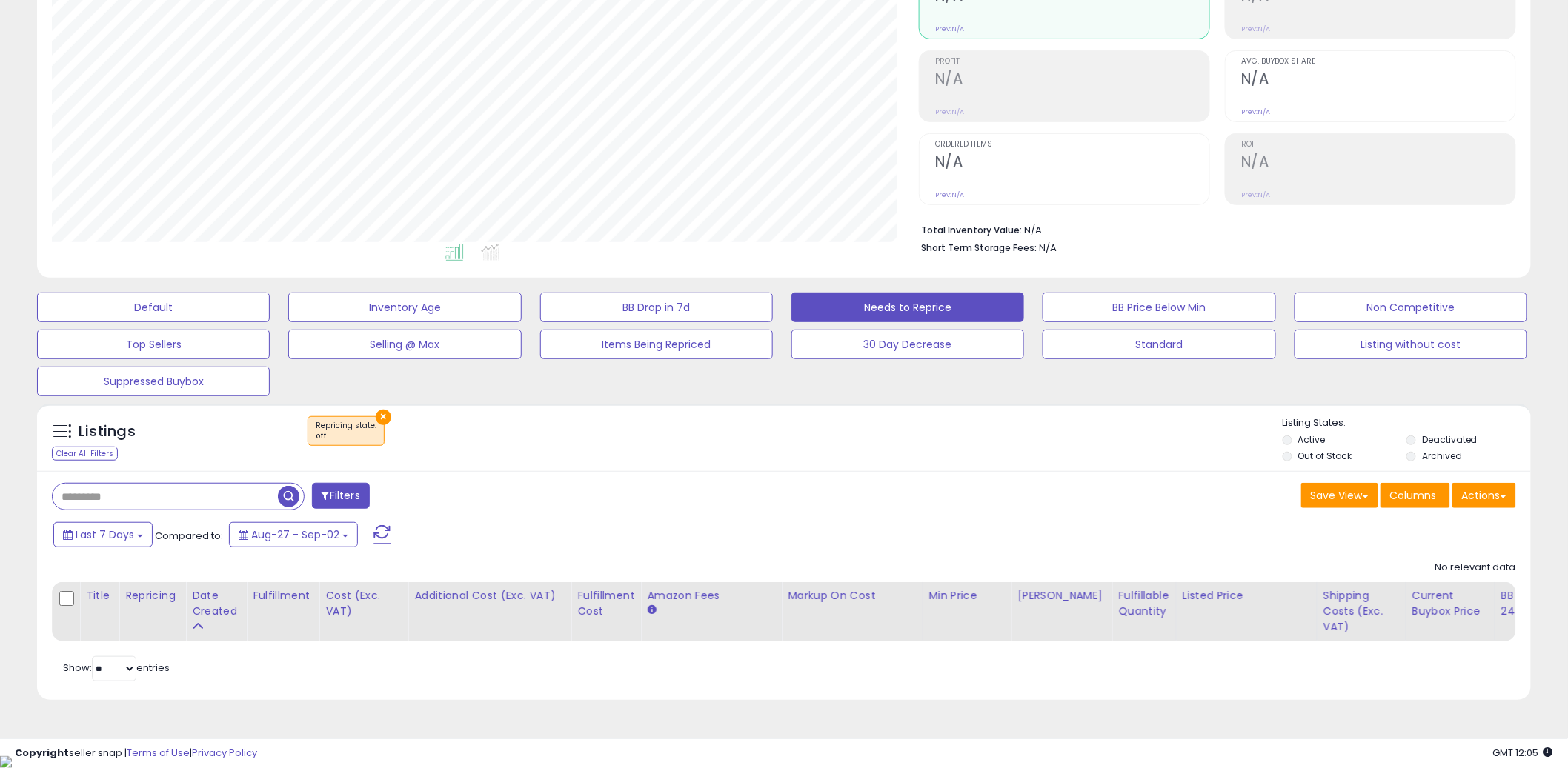
click at [1326, 458] on label "Out of Stock" at bounding box center [1325, 456] width 55 height 13
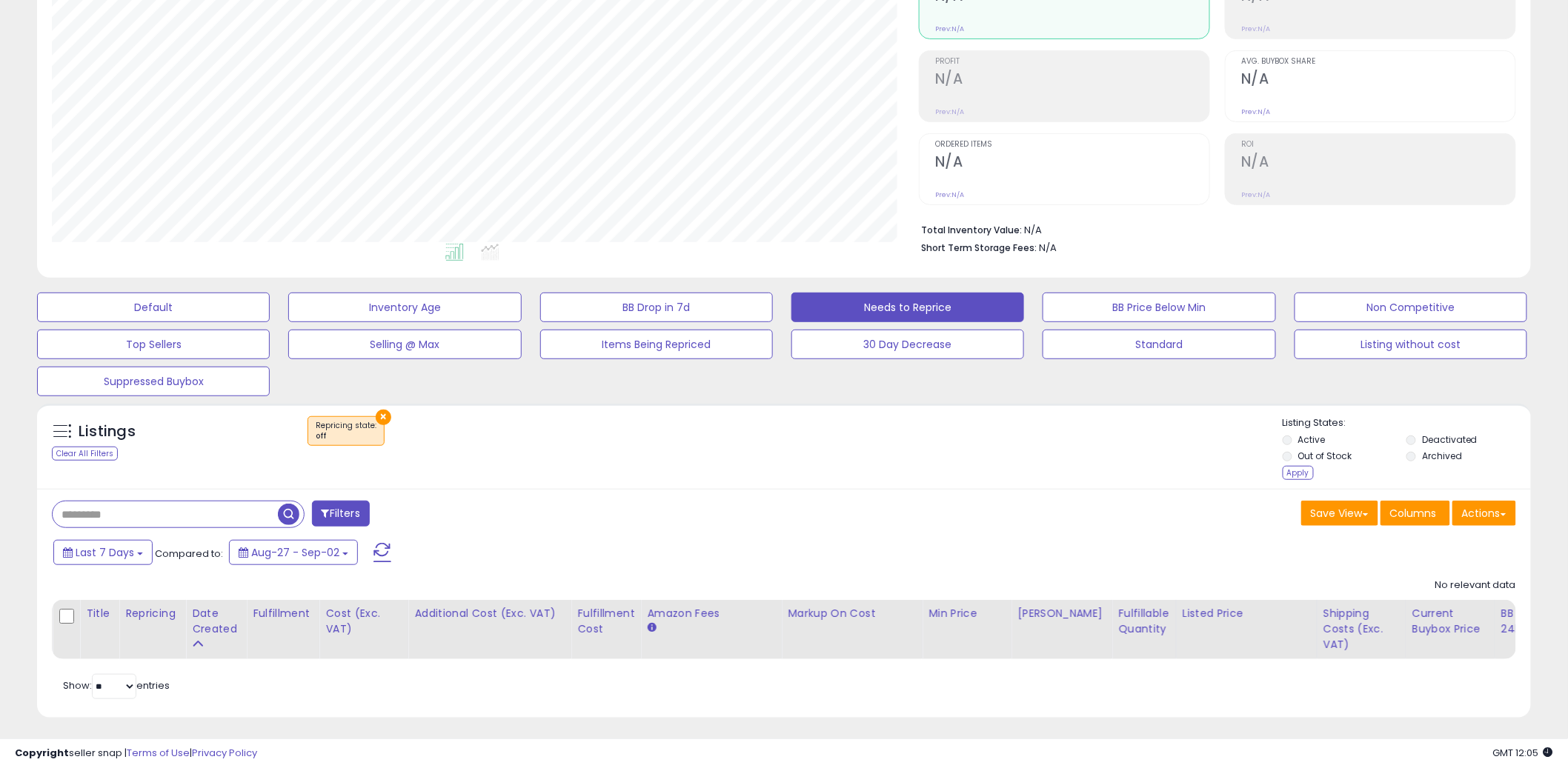
click at [1308, 474] on div "Apply" at bounding box center [1297, 473] width 31 height 14
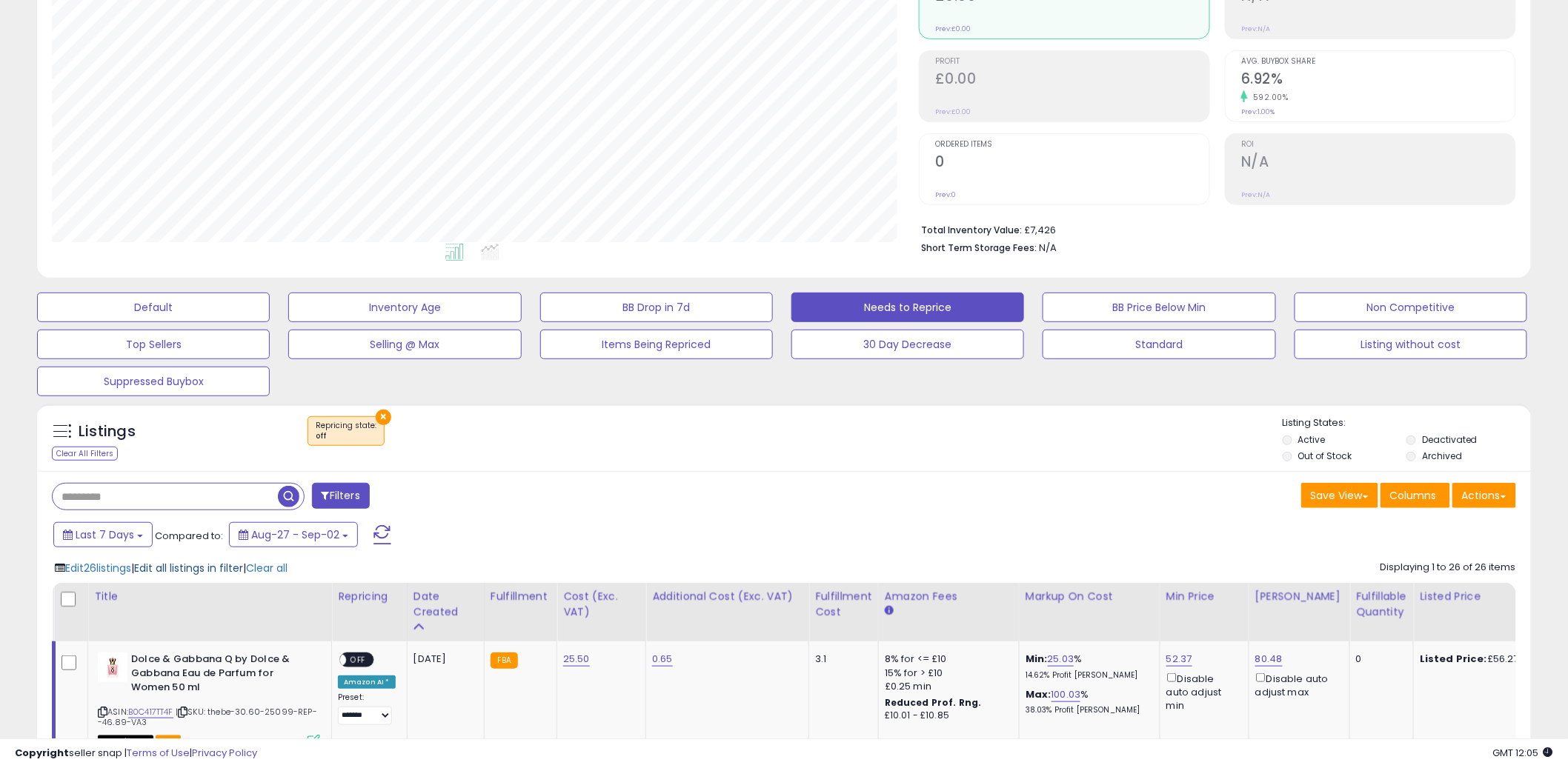
click at [204, 570] on span "Edit all listings in filter" at bounding box center [188, 568] width 109 height 15
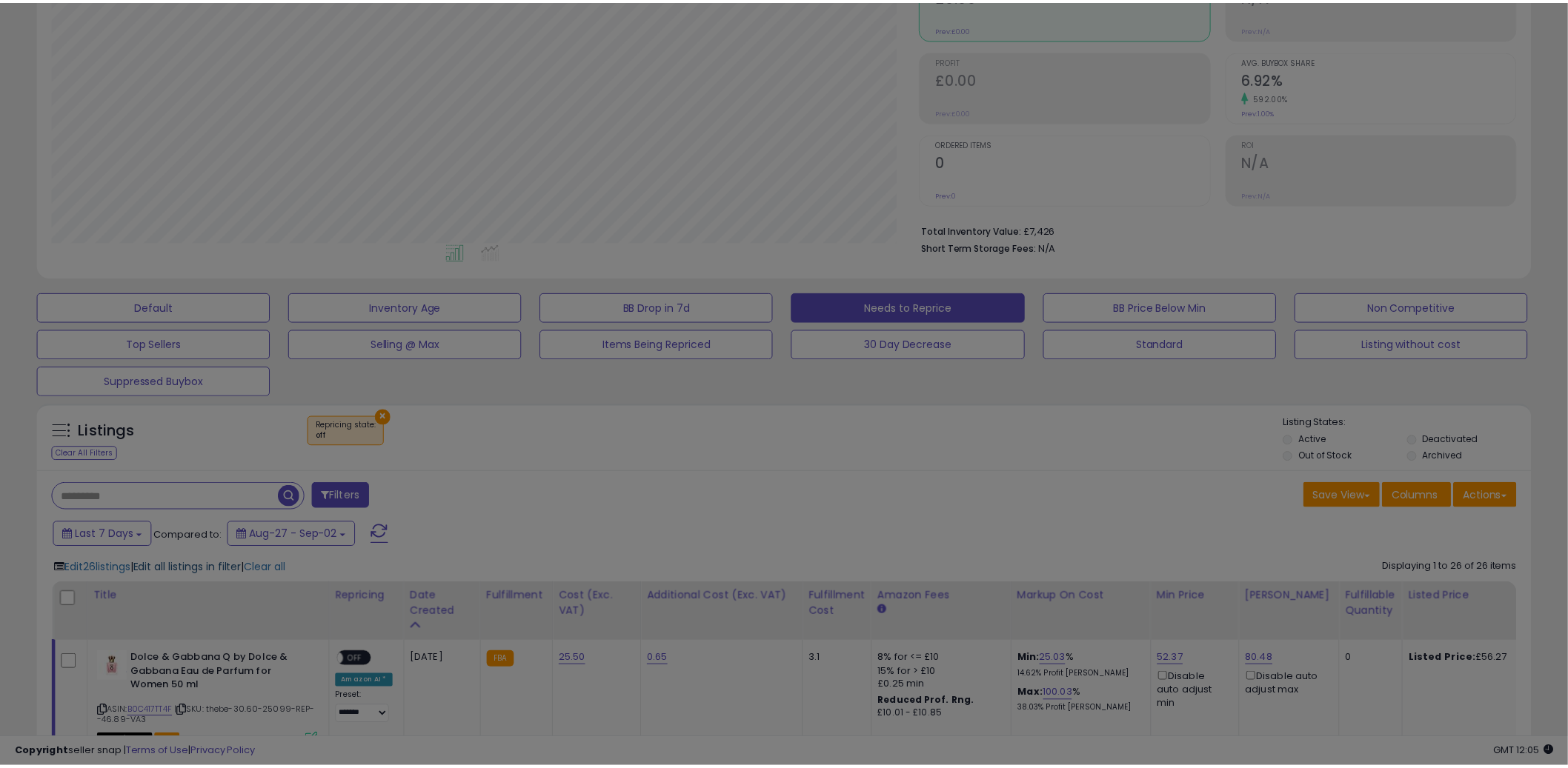
scroll to position [304, 875]
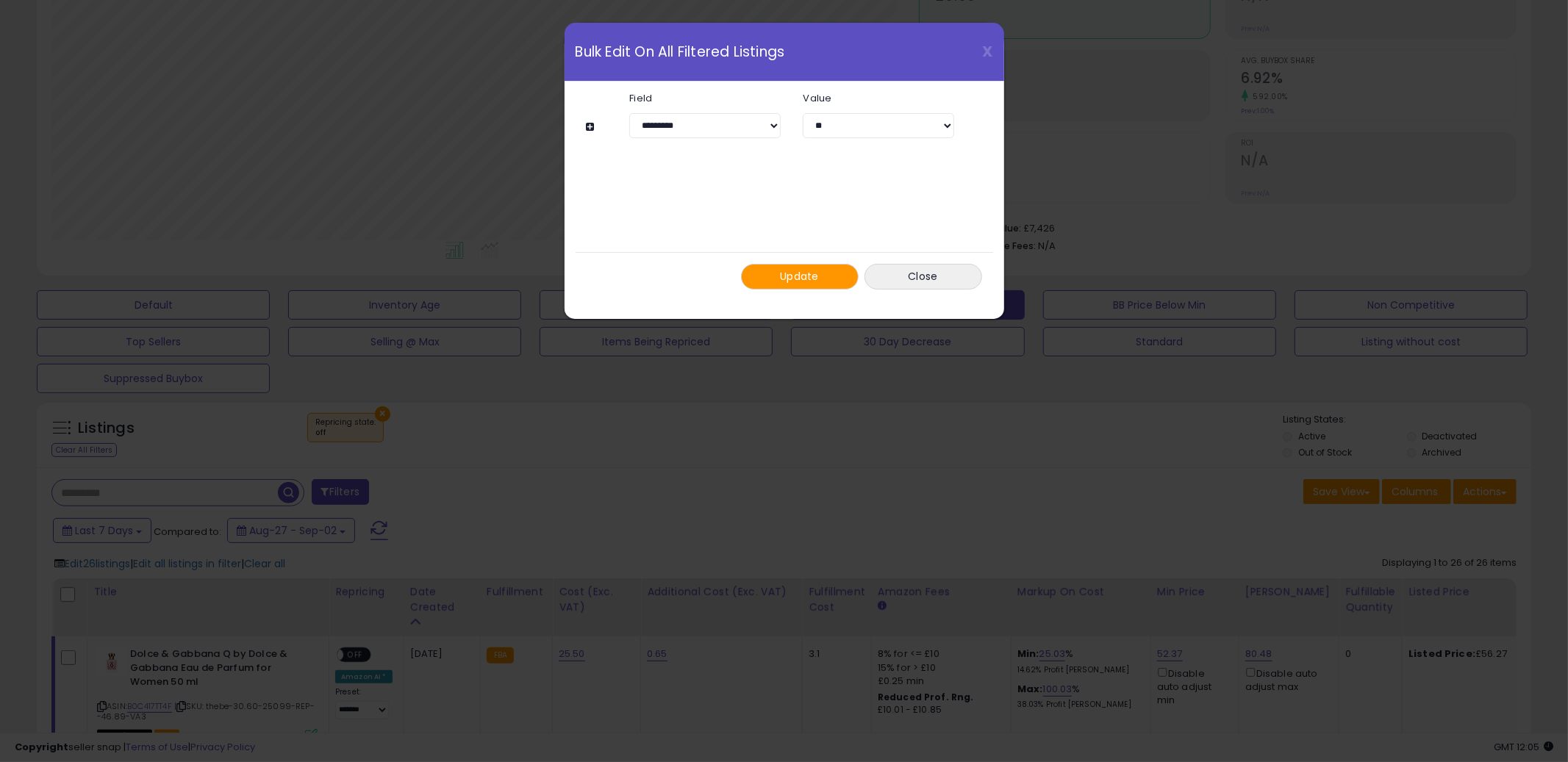
click at [784, 277] on span "Update" at bounding box center [799, 276] width 39 height 15
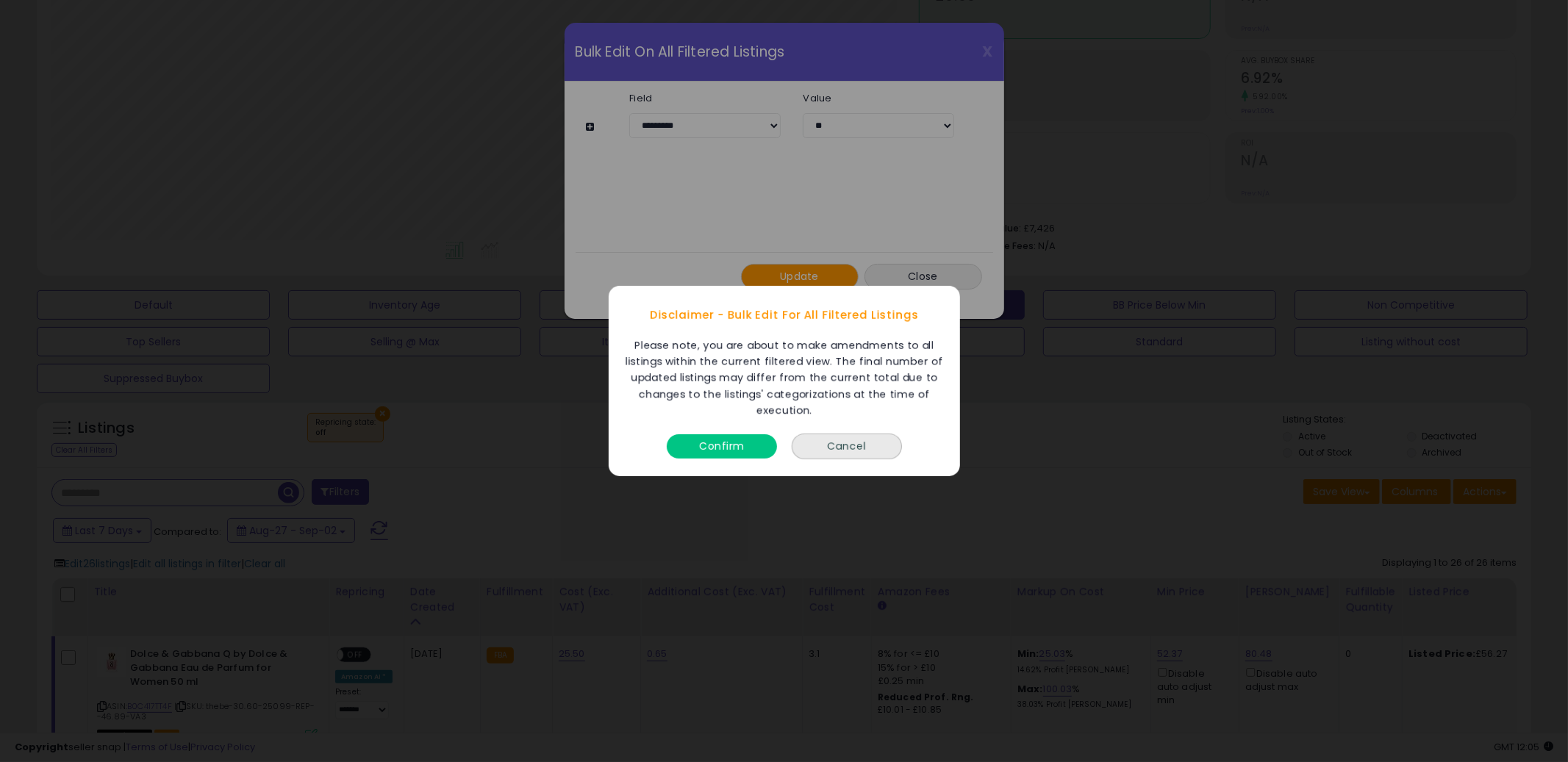
click at [724, 436] on button "Confirm" at bounding box center [722, 446] width 110 height 25
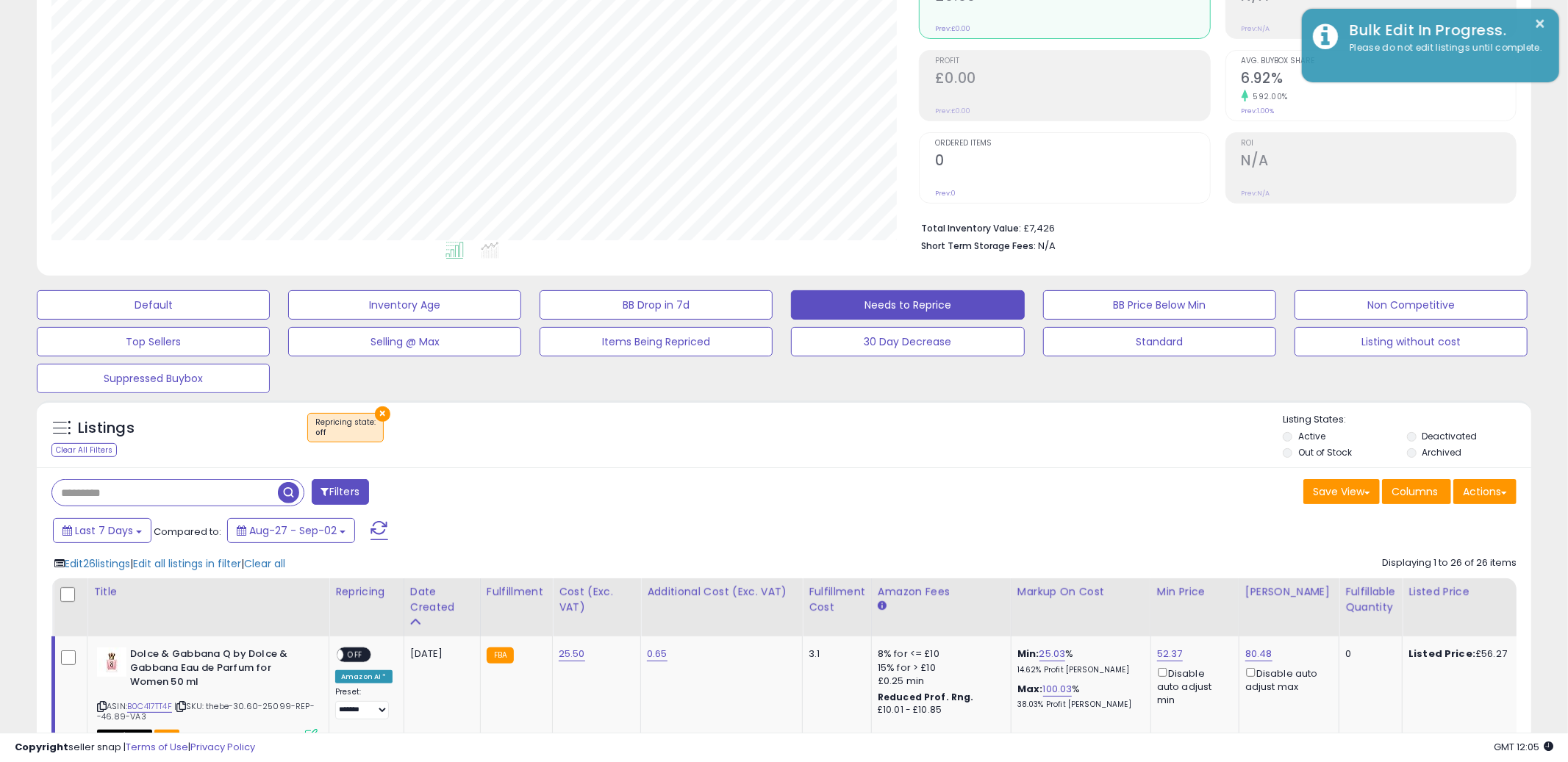
scroll to position [734819, 734143]
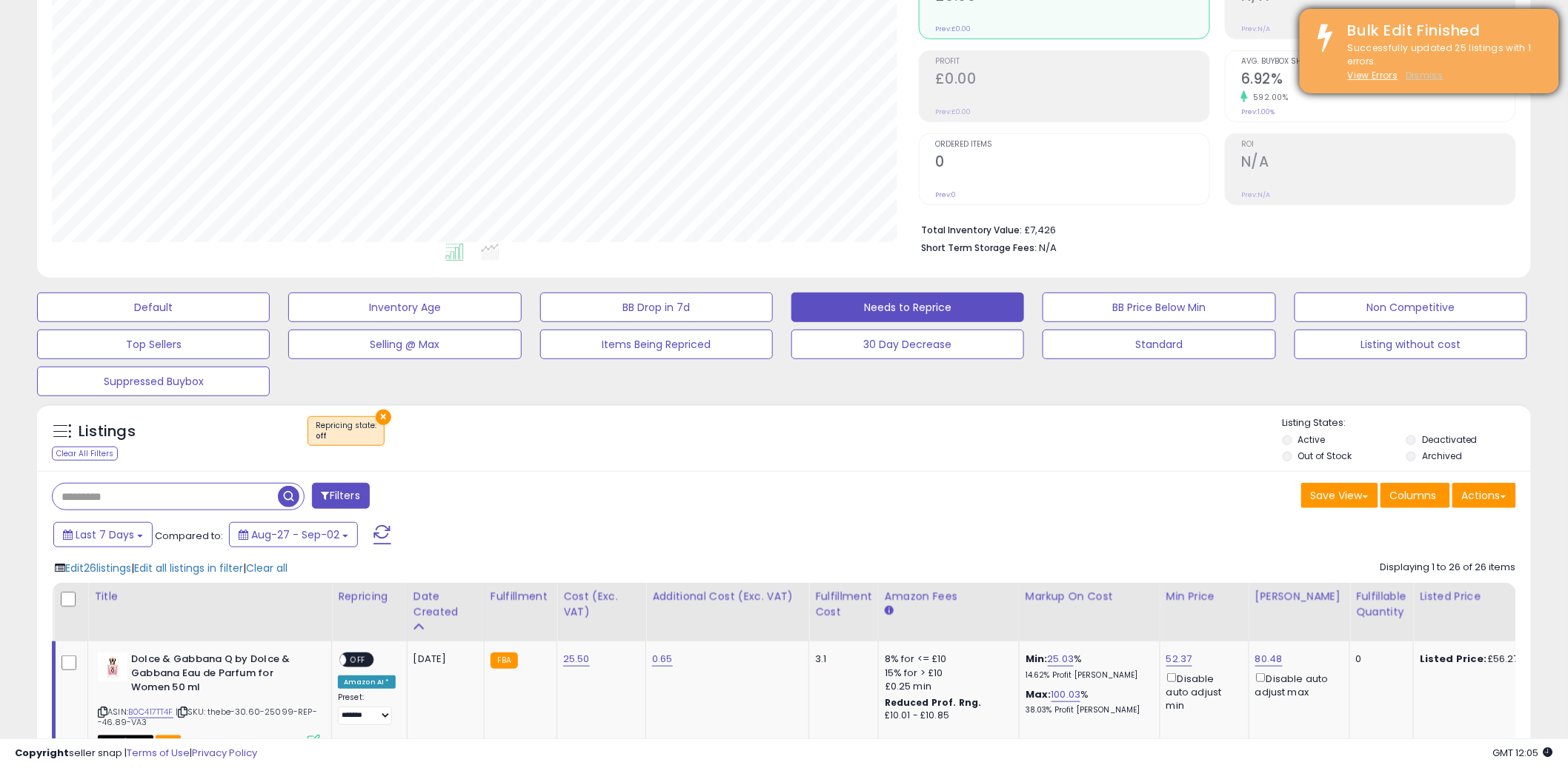
click at [1433, 74] on u "Dismiss" at bounding box center [1423, 75] width 37 height 13
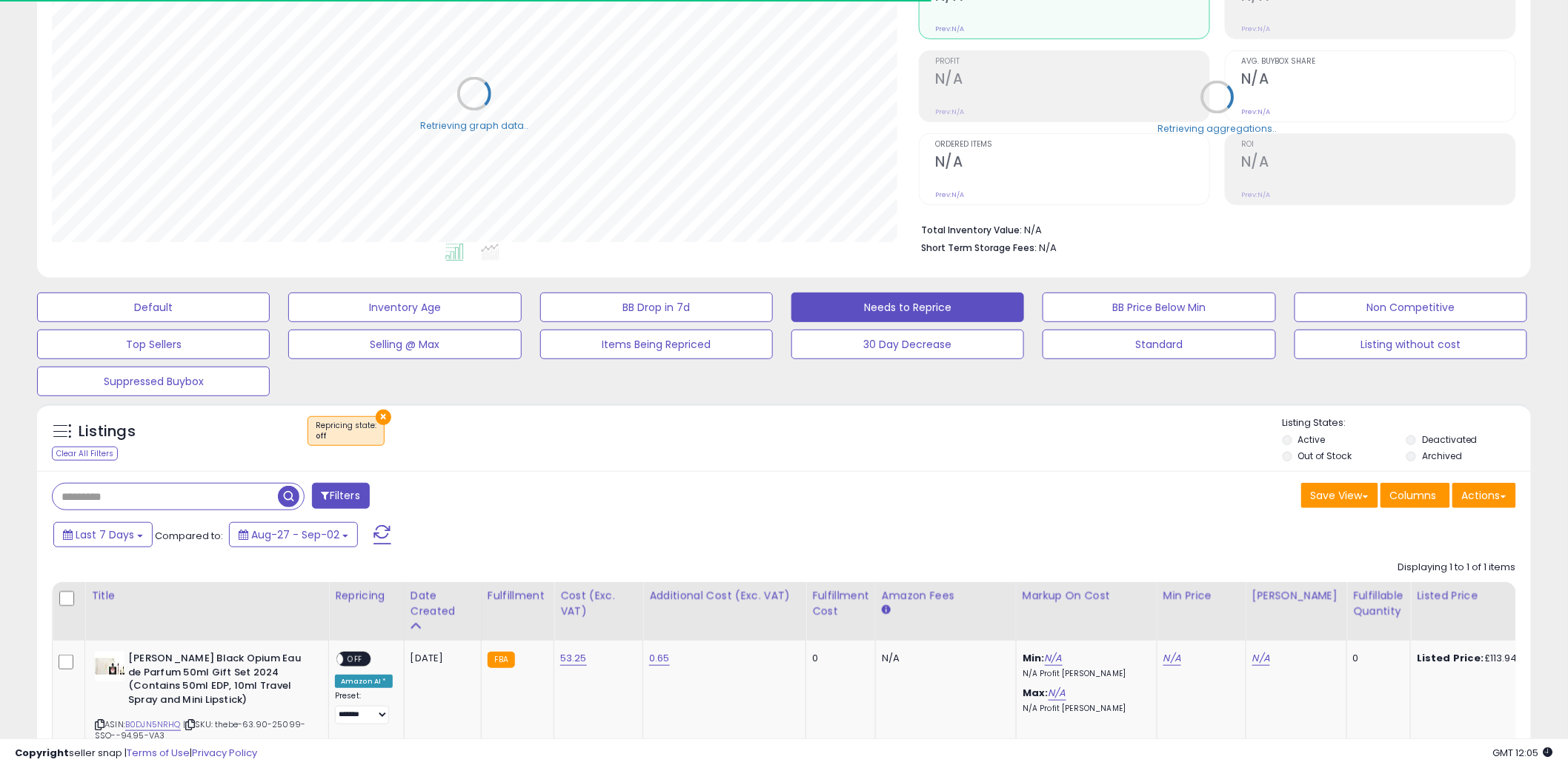
click at [813, 477] on div "Filters Save View Save As New View Update Current View Columns" at bounding box center [783, 650] width 1494 height 357
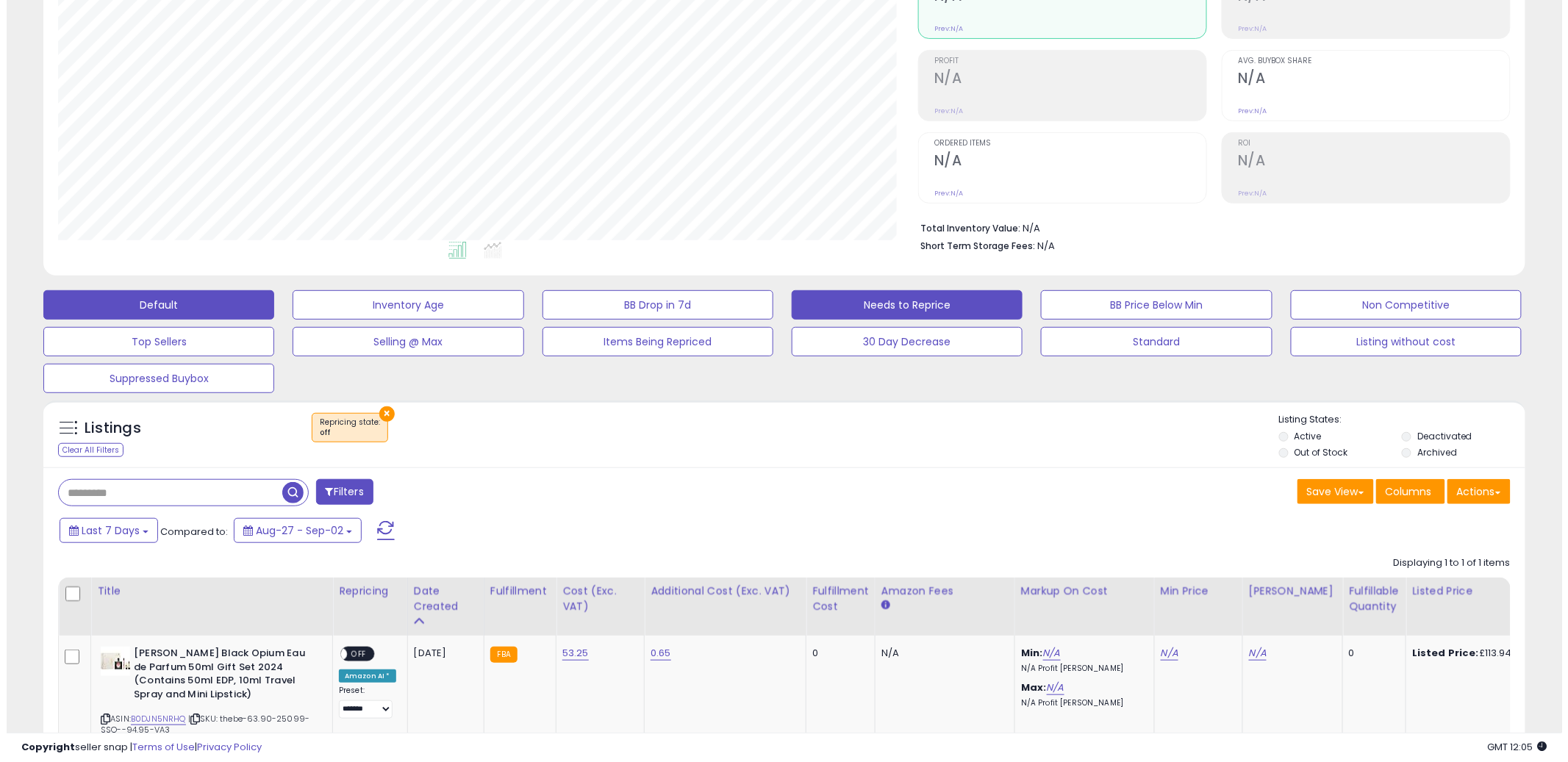
scroll to position [302, 860]
click at [100, 293] on button "Default" at bounding box center [151, 305] width 231 height 29
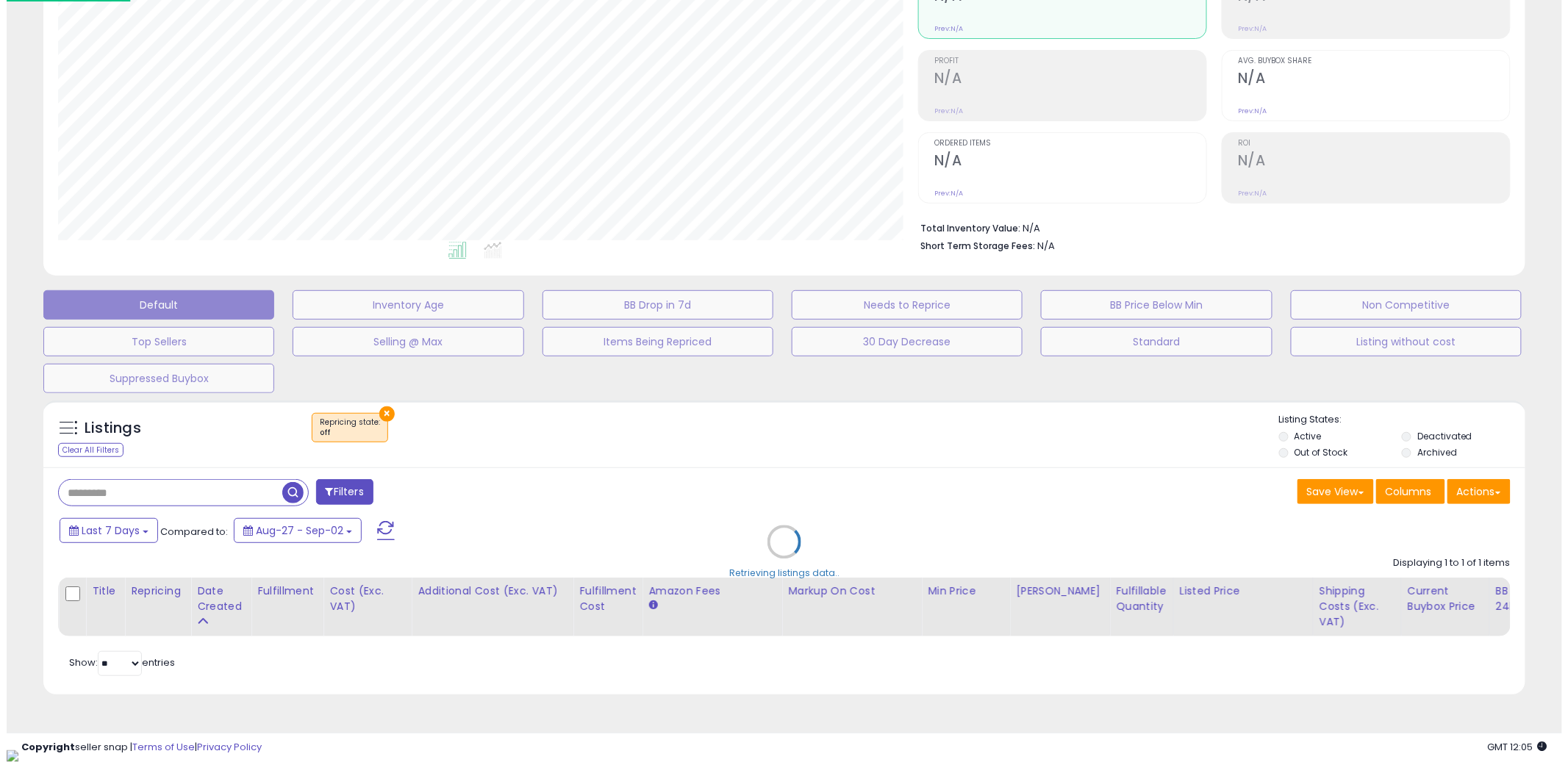
scroll to position [0, 0]
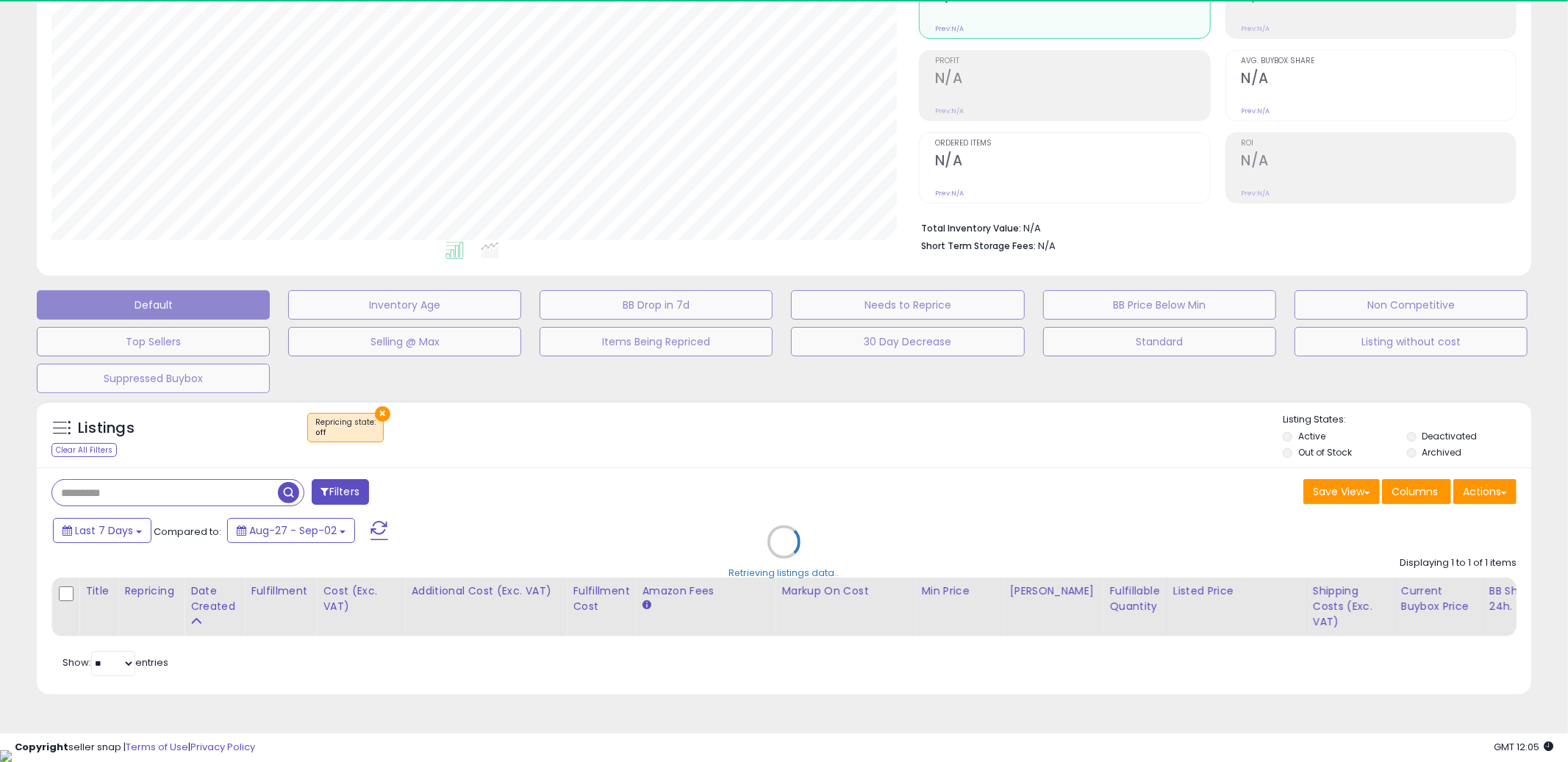
select select "**"
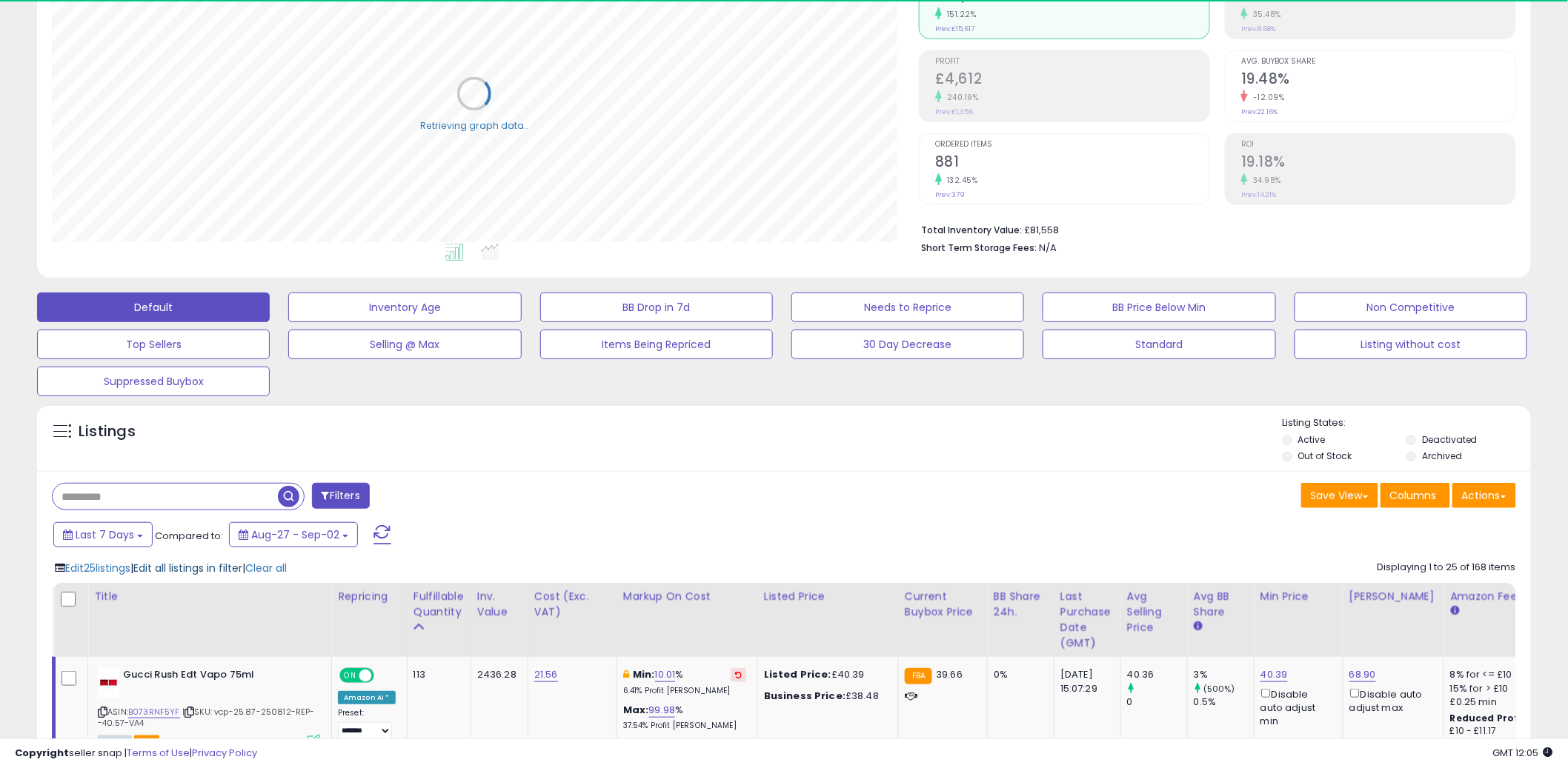
click at [228, 574] on span "Edit all listings in filter" at bounding box center [188, 568] width 109 height 15
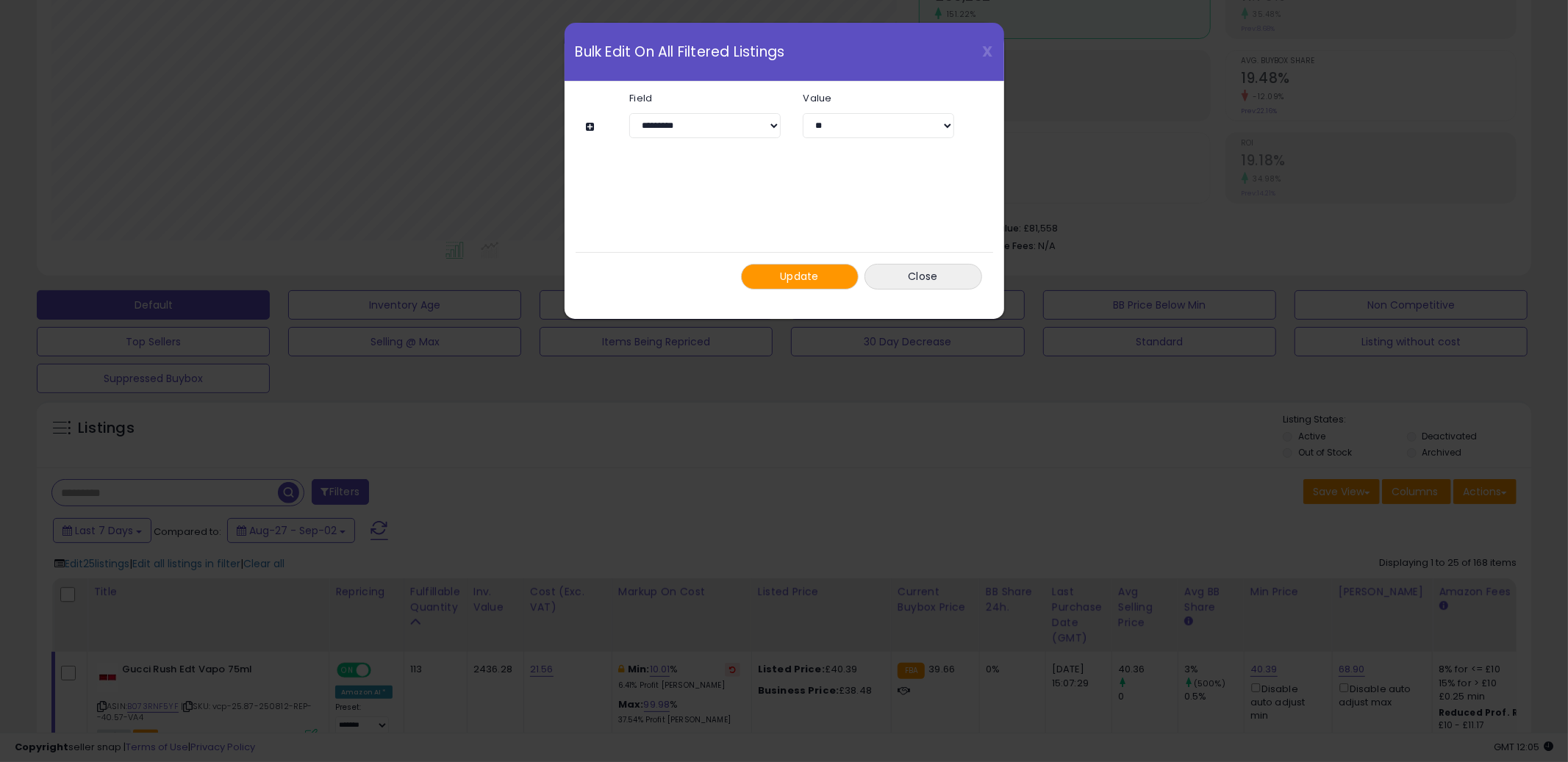
click at [592, 127] on button at bounding box center [593, 126] width 13 height 11
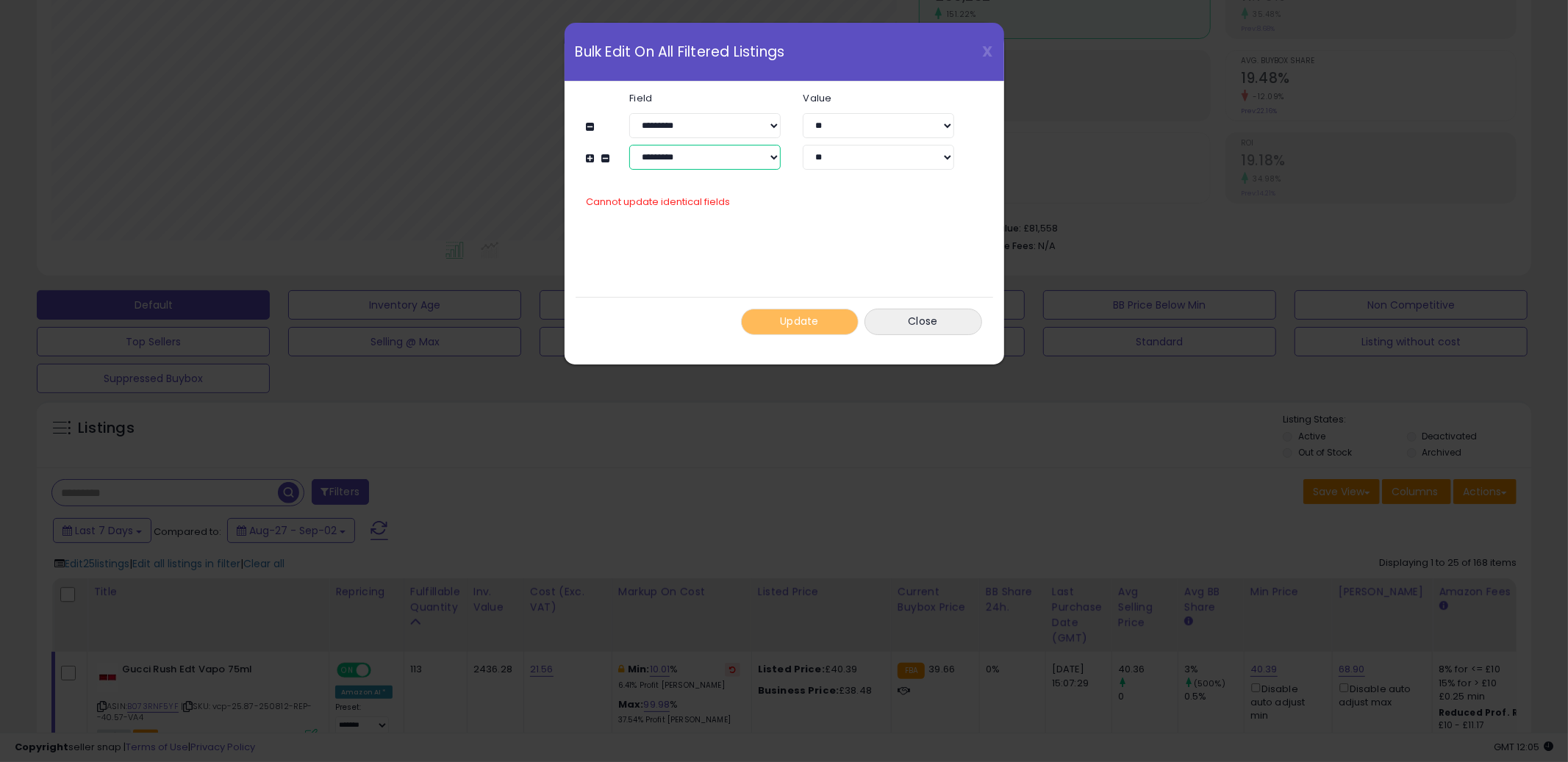
click at [724, 150] on select "**********" at bounding box center [705, 156] width 151 height 25
select select "**********"
click at [629, 145] on select "**********" at bounding box center [705, 156] width 151 height 25
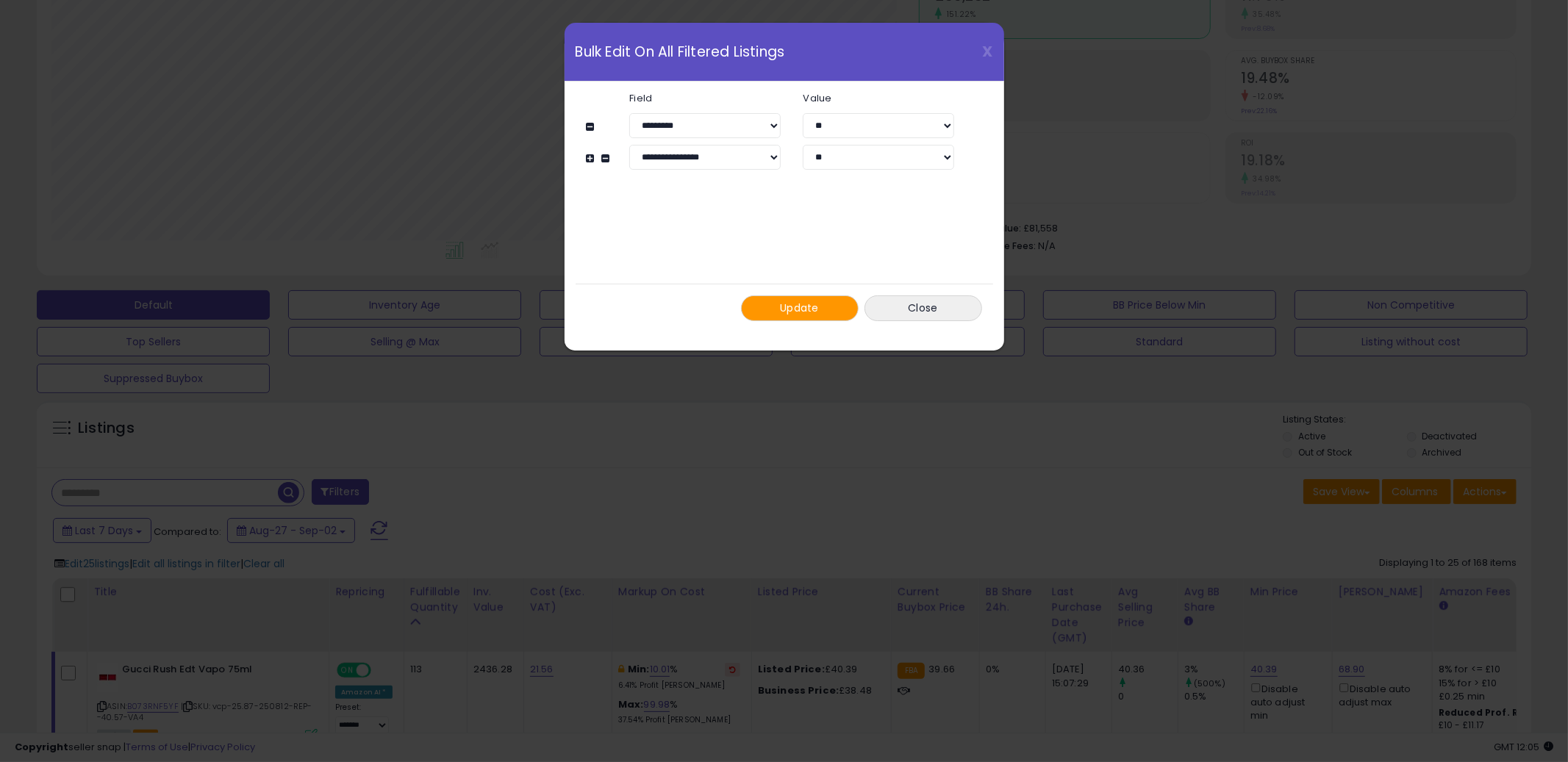
click at [588, 156] on button at bounding box center [593, 158] width 13 height 11
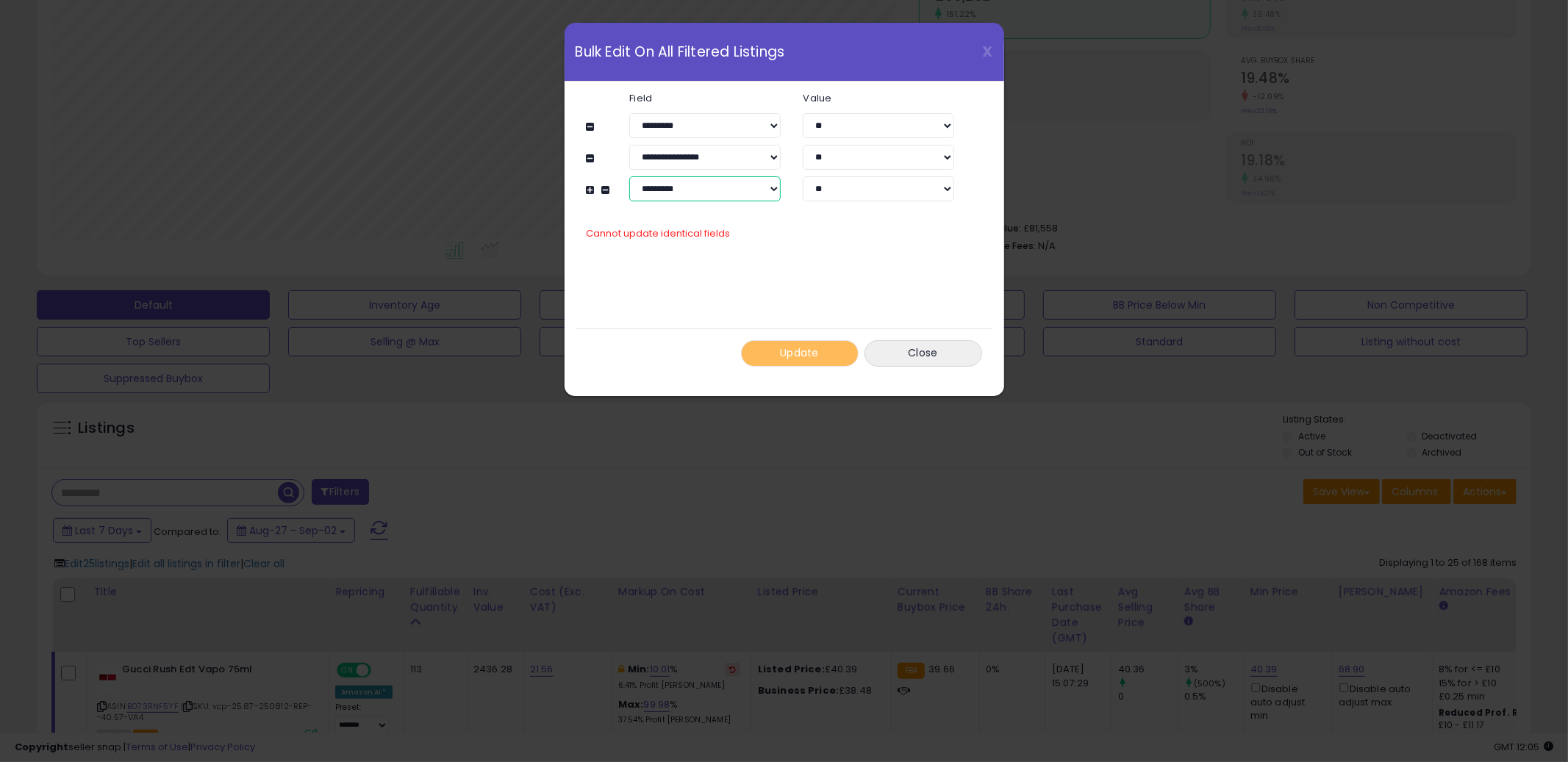
click at [709, 193] on select "**********" at bounding box center [705, 188] width 151 height 25
select select "**********"
click at [629, 176] on select "**********" at bounding box center [705, 188] width 151 height 25
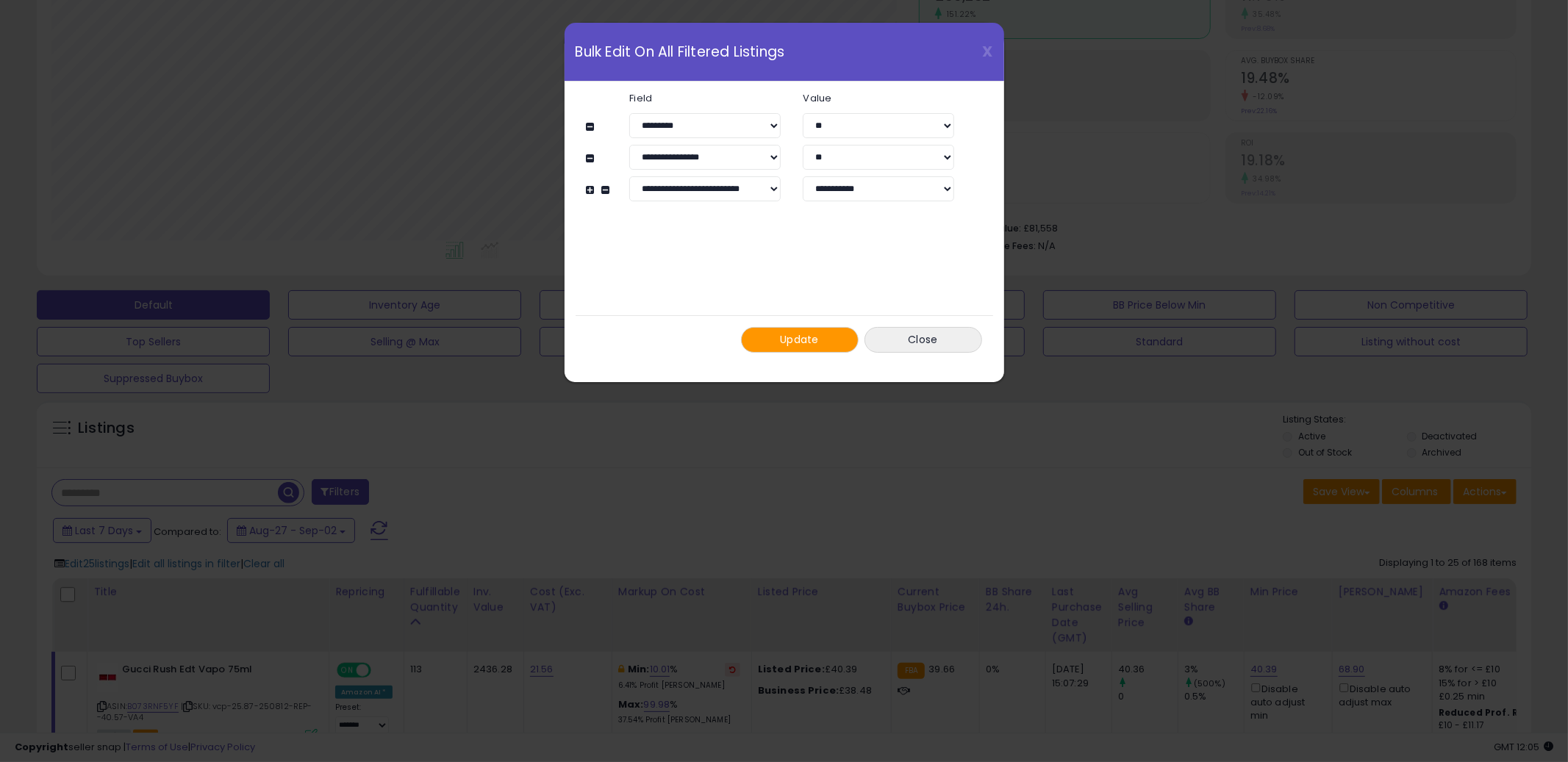
click at [802, 176] on select "**********" at bounding box center [878, 188] width 151 height 25
click at [785, 344] on span "Update" at bounding box center [799, 339] width 39 height 15
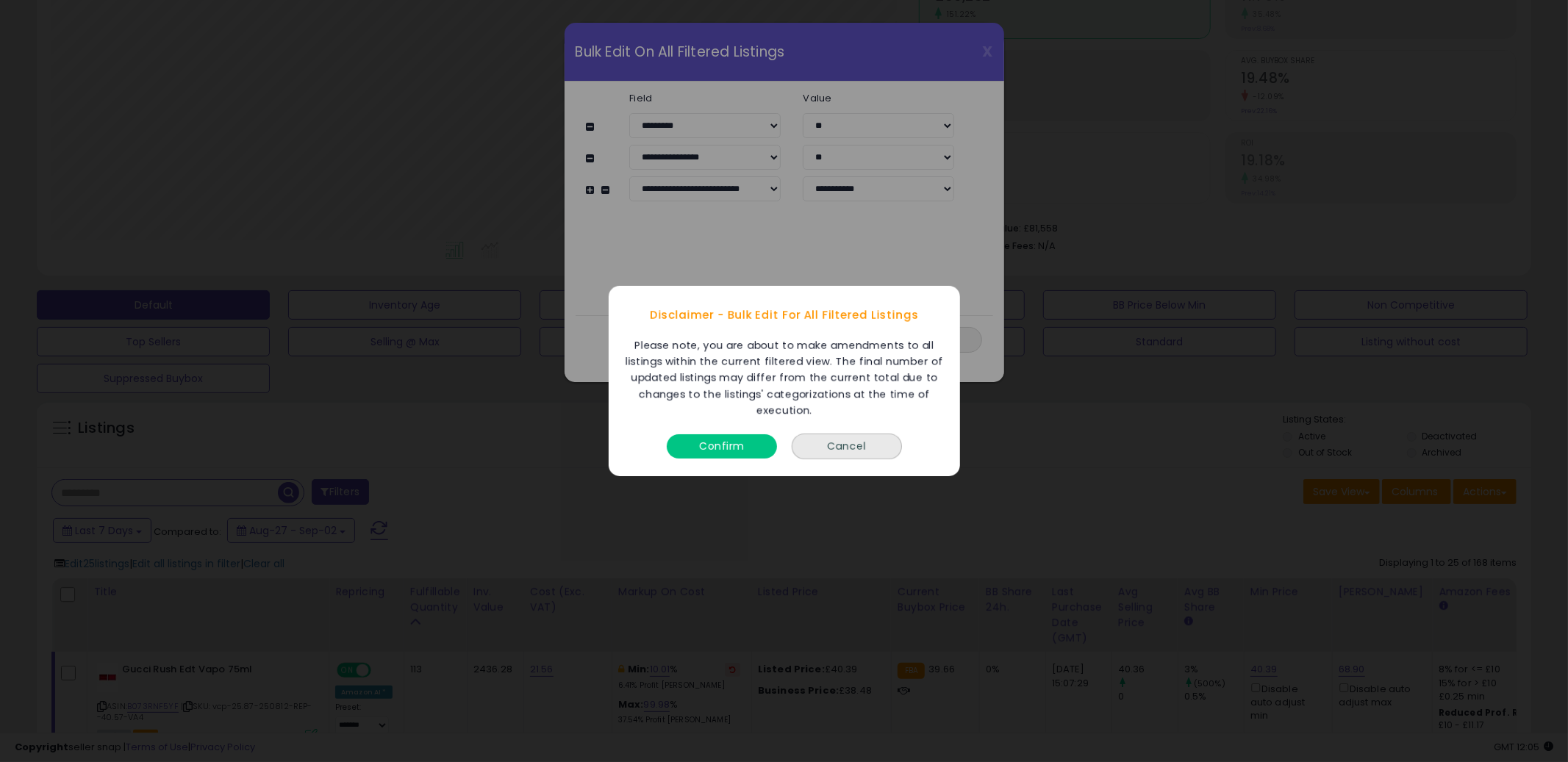
click at [739, 443] on button "Confirm" at bounding box center [722, 446] width 110 height 25
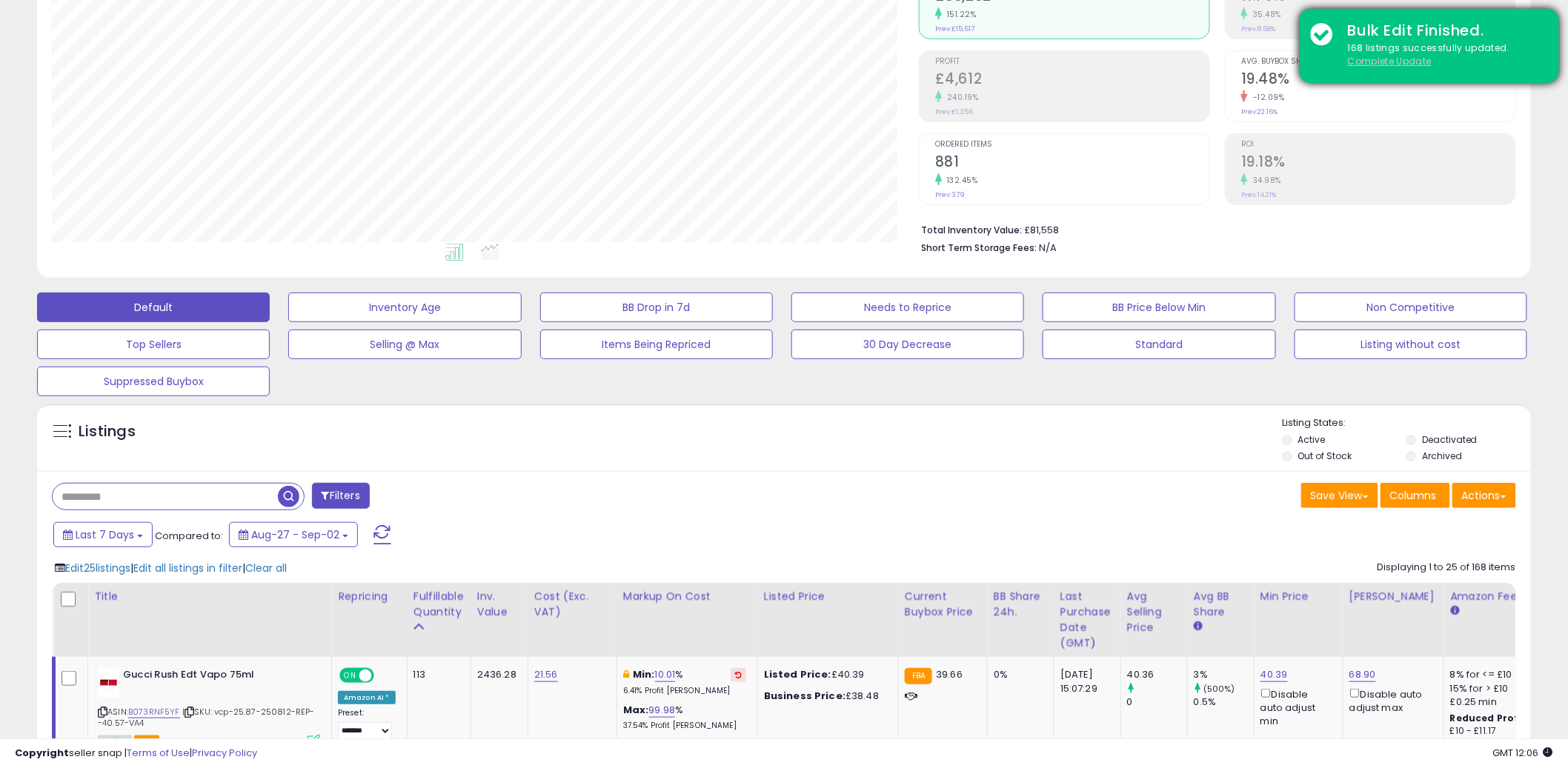
click at [1384, 59] on u "Complete Update" at bounding box center [1390, 60] width 83 height 13
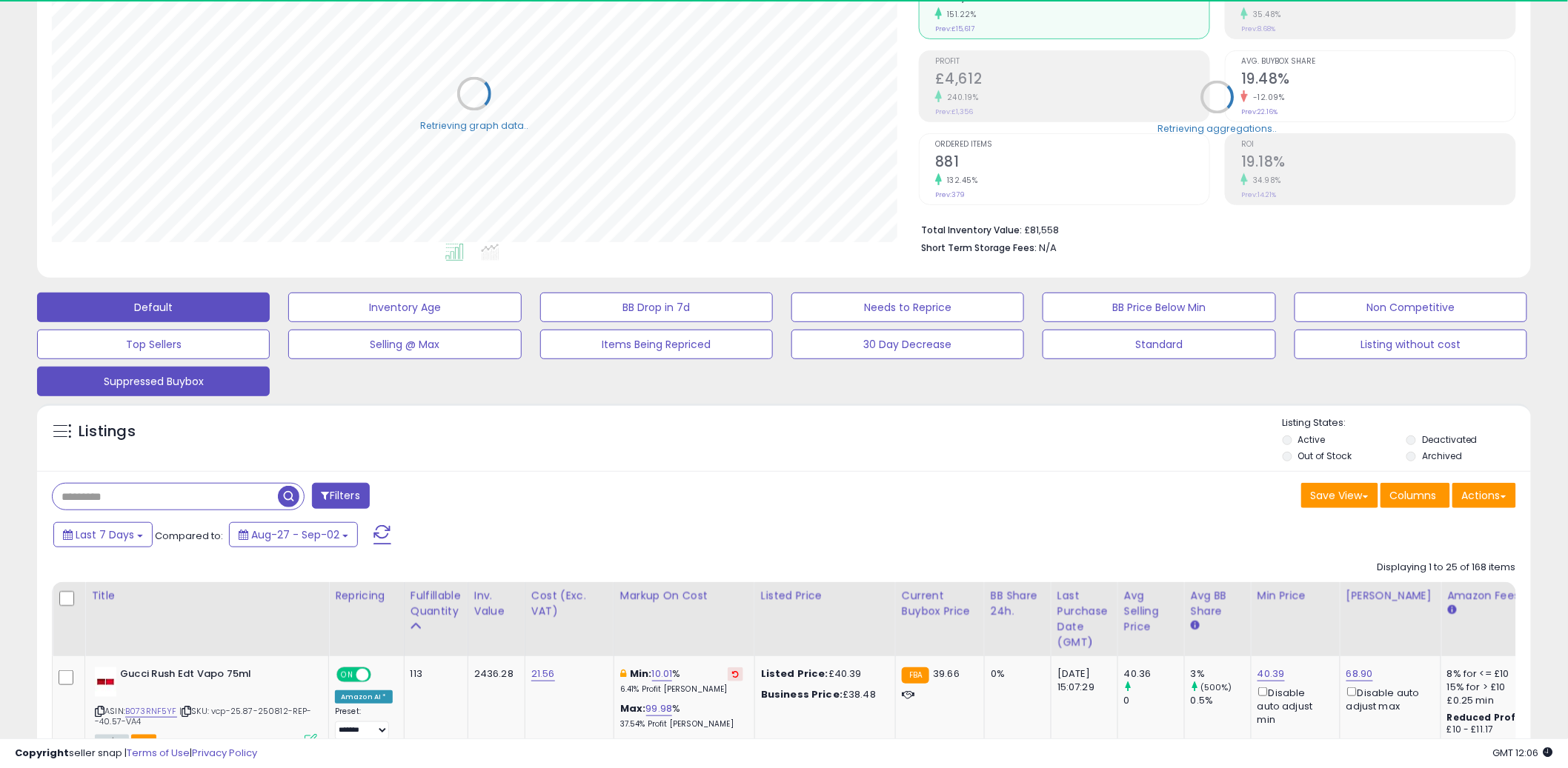
click at [199, 388] on button "Suppressed Buybox" at bounding box center [153, 382] width 233 height 30
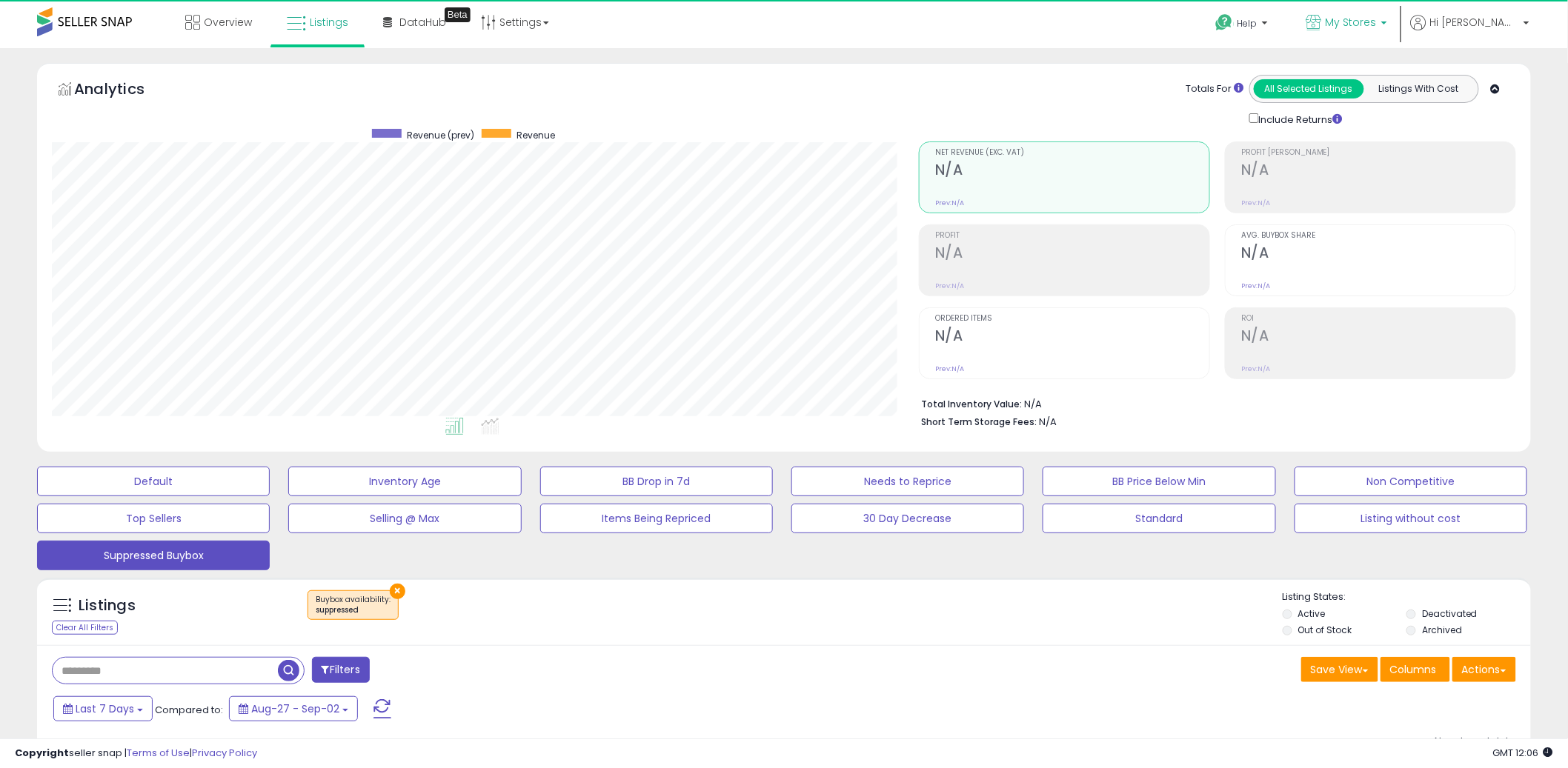
click at [1388, 29] on p "My Stores" at bounding box center [1346, 24] width 80 height 19
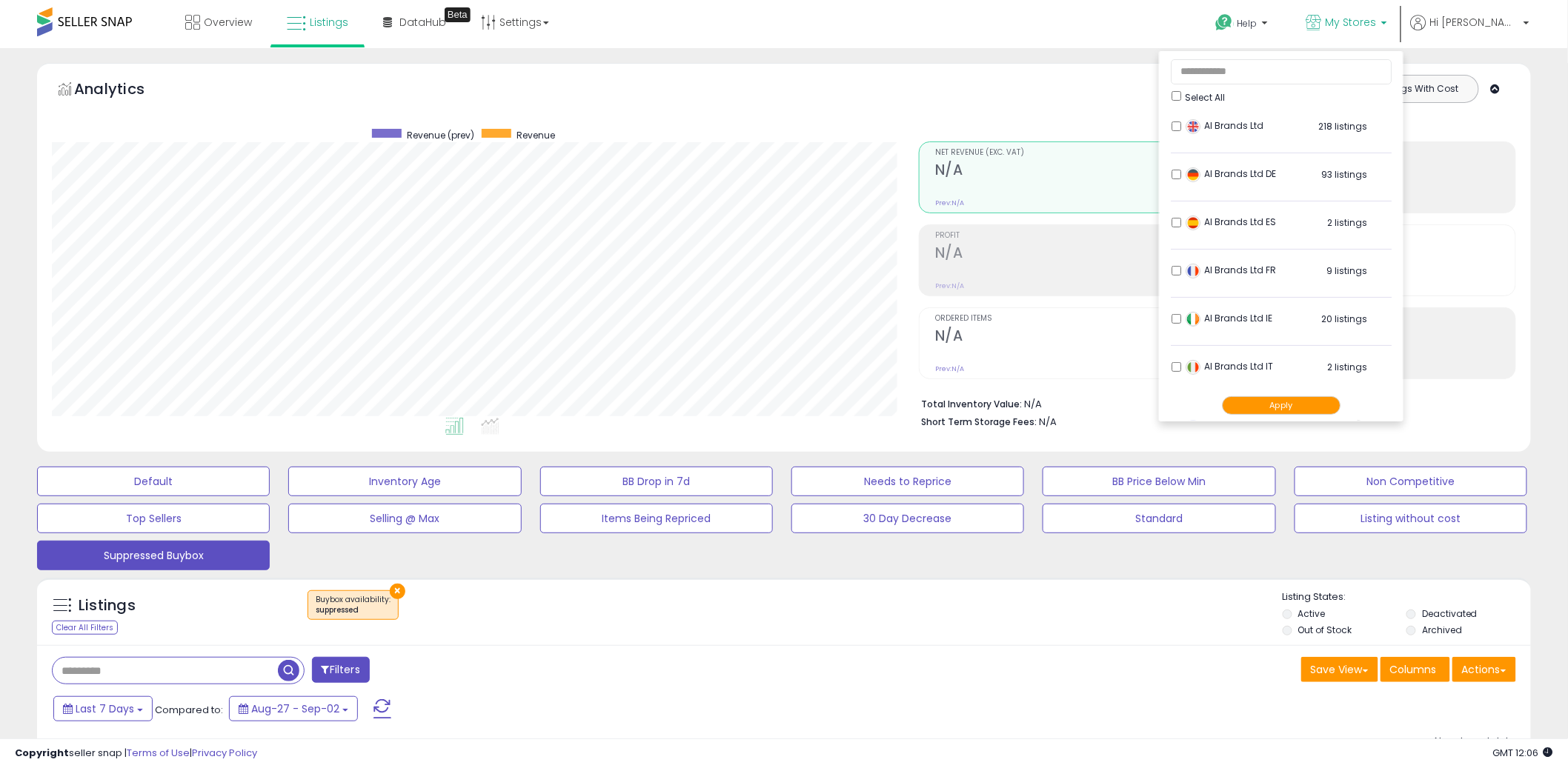
click at [1338, 409] on button "Apply" at bounding box center [1282, 405] width 119 height 19
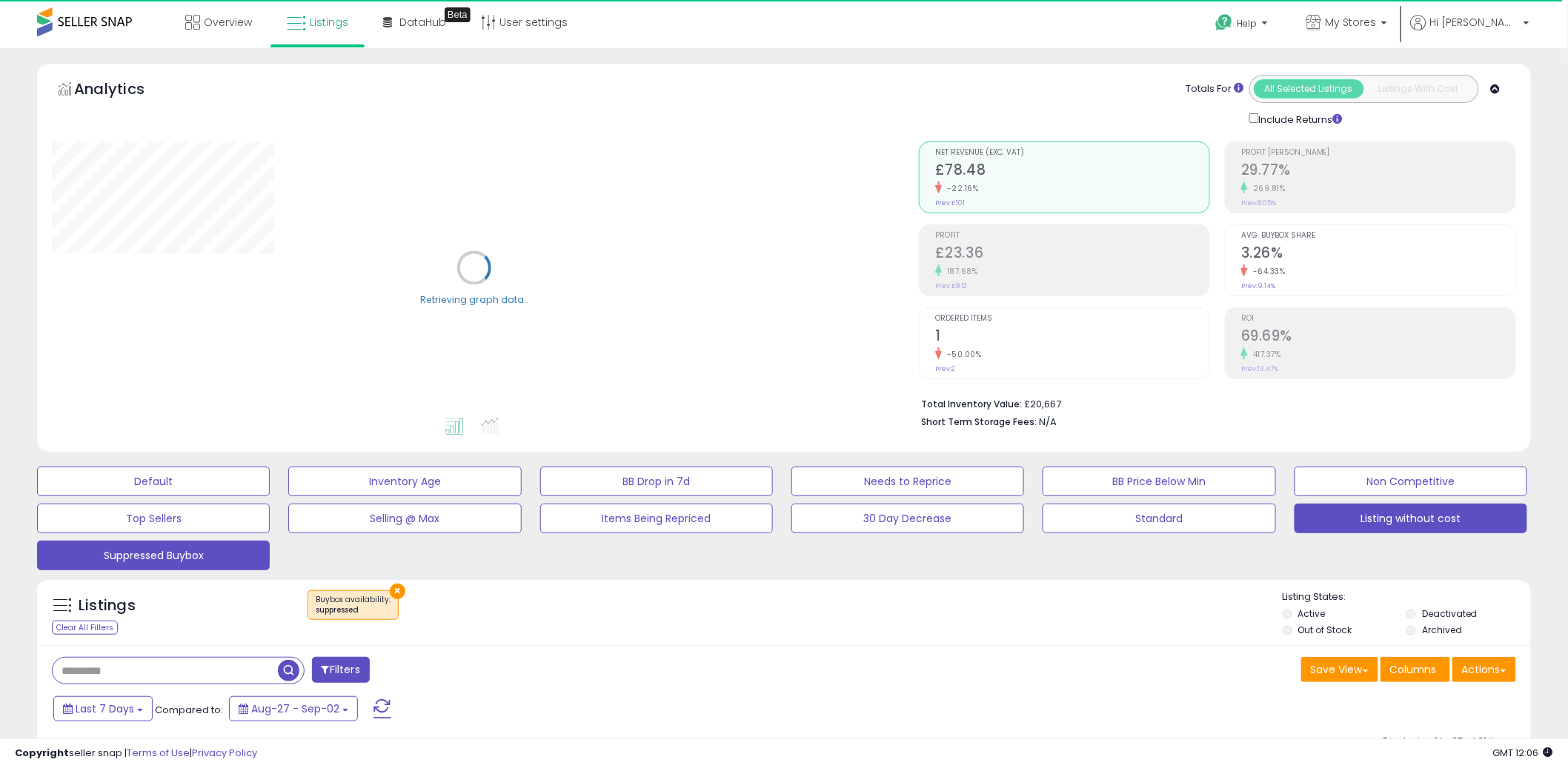
click at [1404, 529] on button "Listing without cost" at bounding box center [1410, 518] width 233 height 30
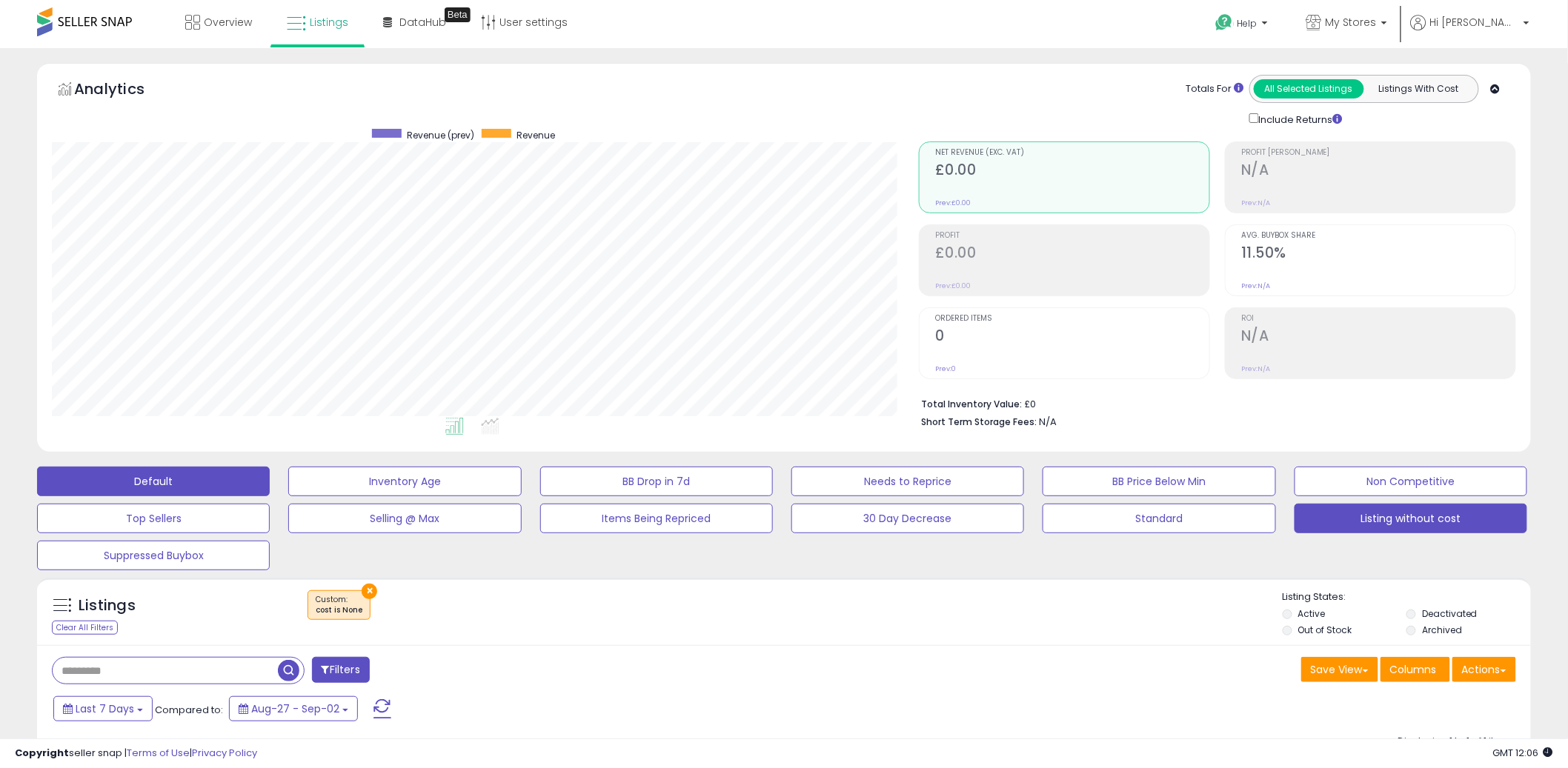
click at [140, 473] on button "Default" at bounding box center [153, 482] width 233 height 30
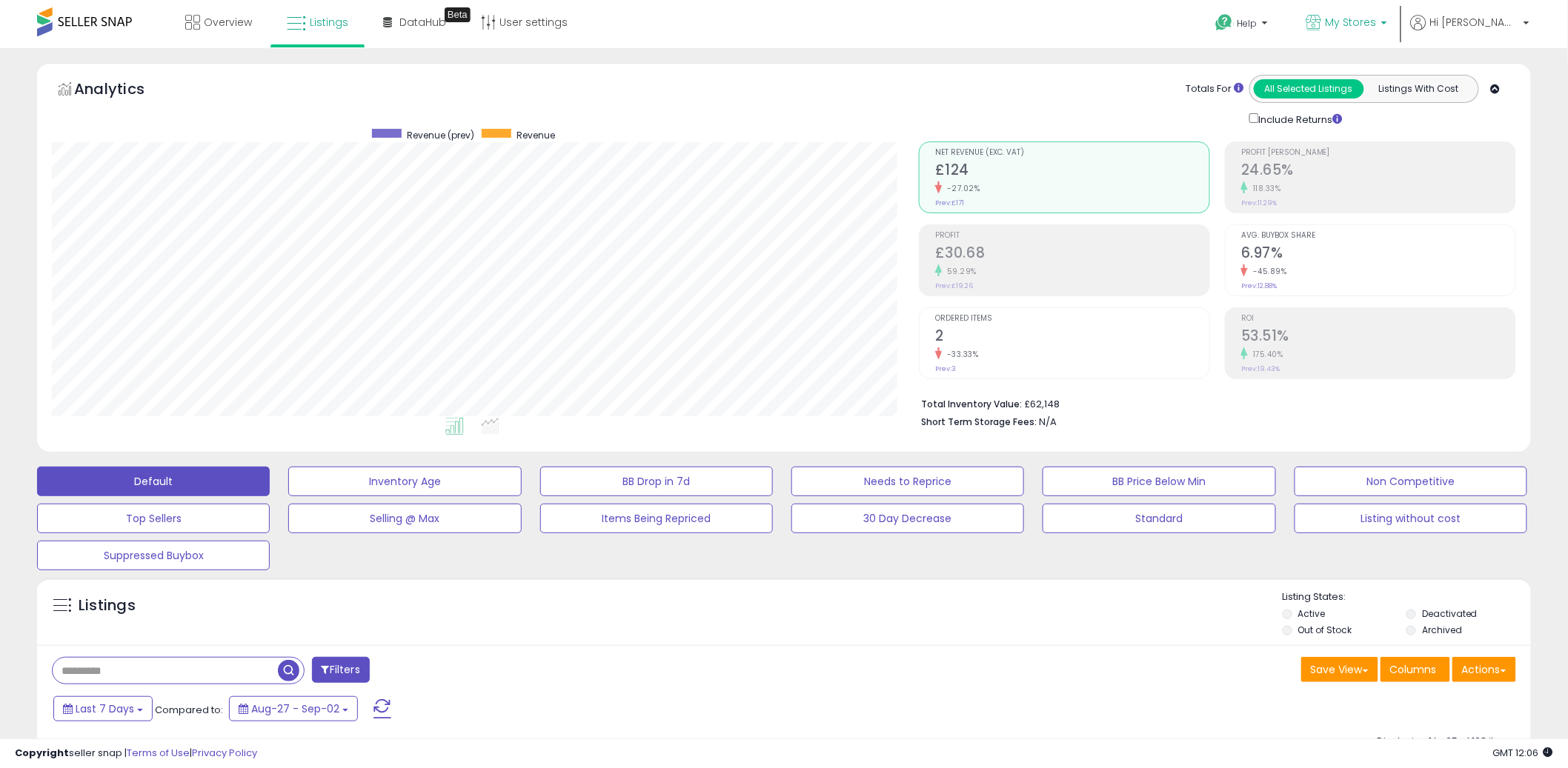
scroll to position [304, 867]
click at [1399, 13] on link "My Stores" at bounding box center [1347, 24] width 103 height 49
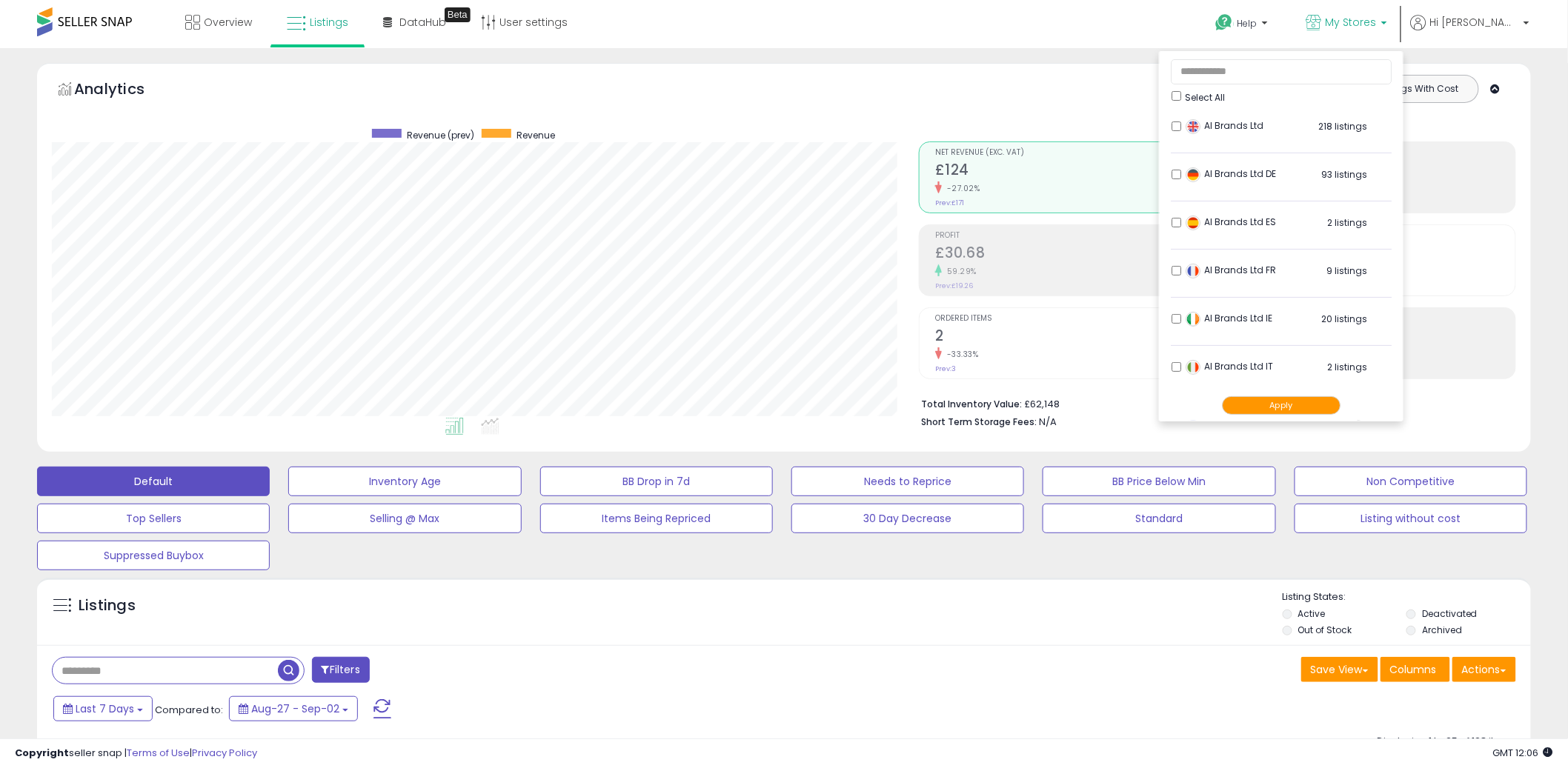
click at [1325, 412] on button "Apply" at bounding box center [1282, 405] width 119 height 19
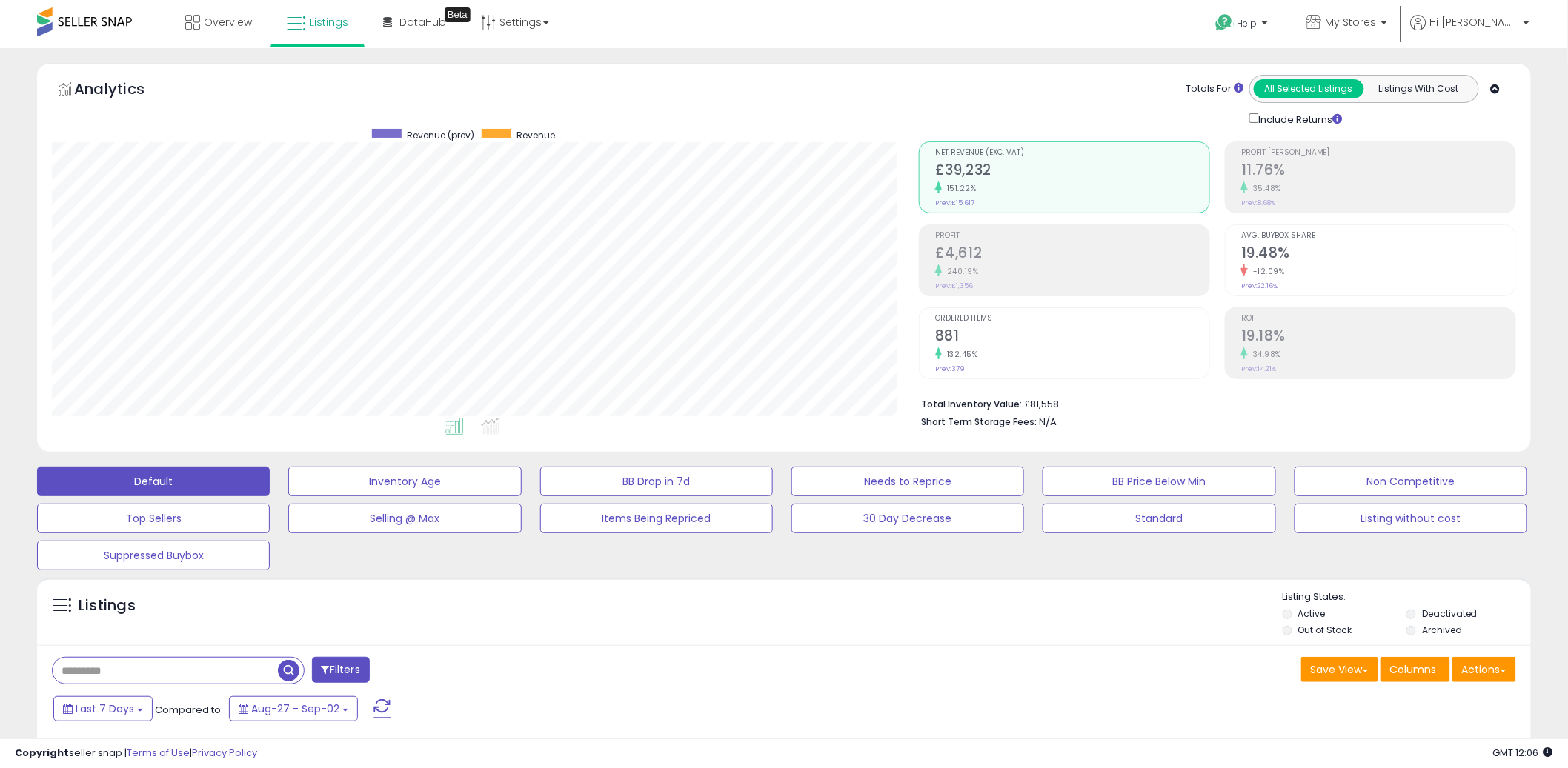
scroll to position [345, 0]
